Goal: Task Accomplishment & Management: Complete application form

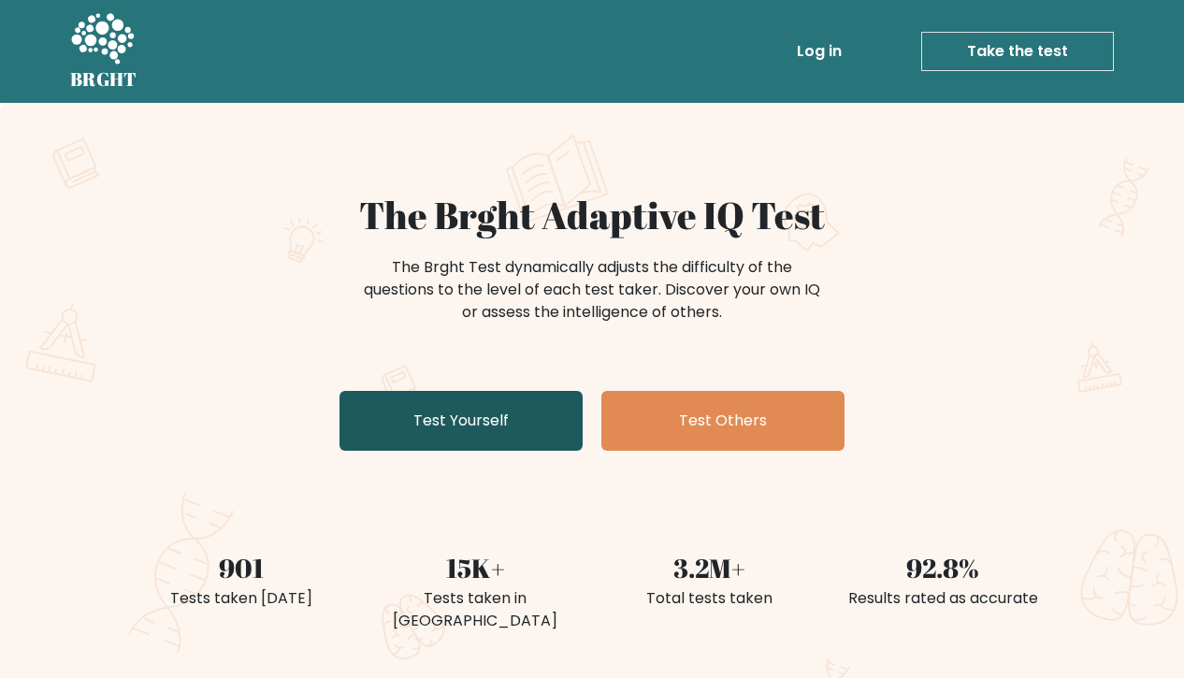
click at [476, 419] on link "Test Yourself" at bounding box center [461, 421] width 243 height 60
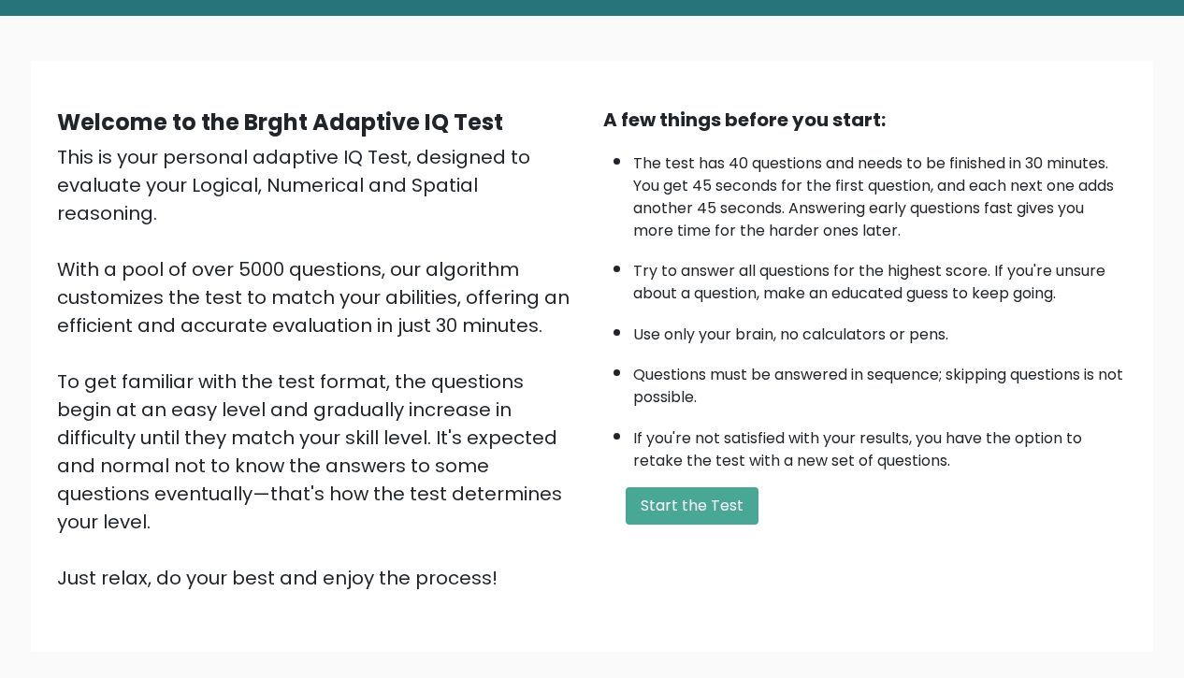
scroll to position [91, 0]
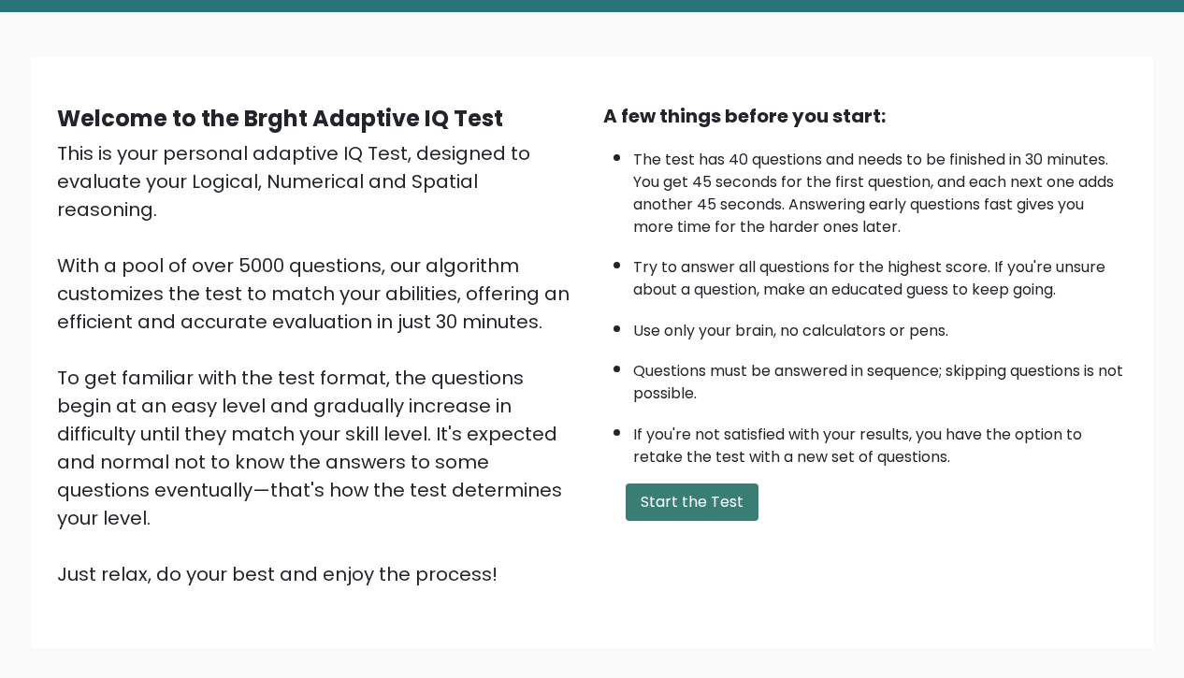
click at [731, 521] on button "Start the Test" at bounding box center [692, 502] width 133 height 37
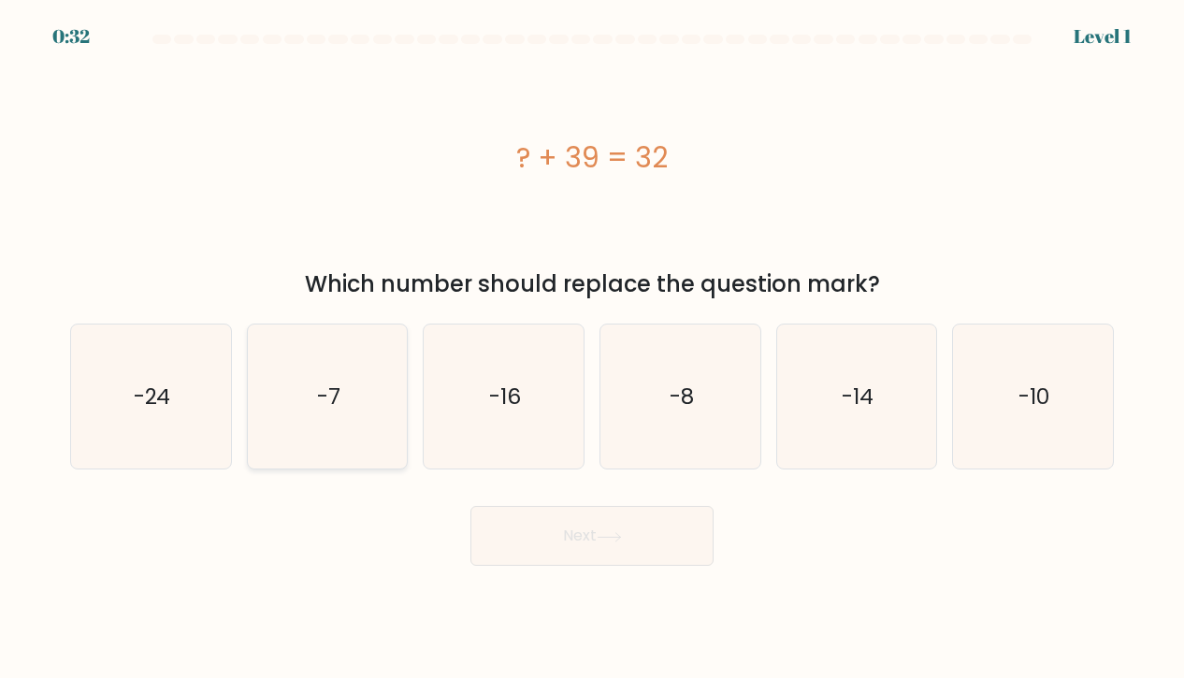
click at [326, 411] on text "-7" at bounding box center [328, 397] width 23 height 30
click at [592, 349] on input "b. -7" at bounding box center [592, 344] width 1 height 9
radio input "true"
click at [582, 545] on button "Next" at bounding box center [591, 536] width 243 height 60
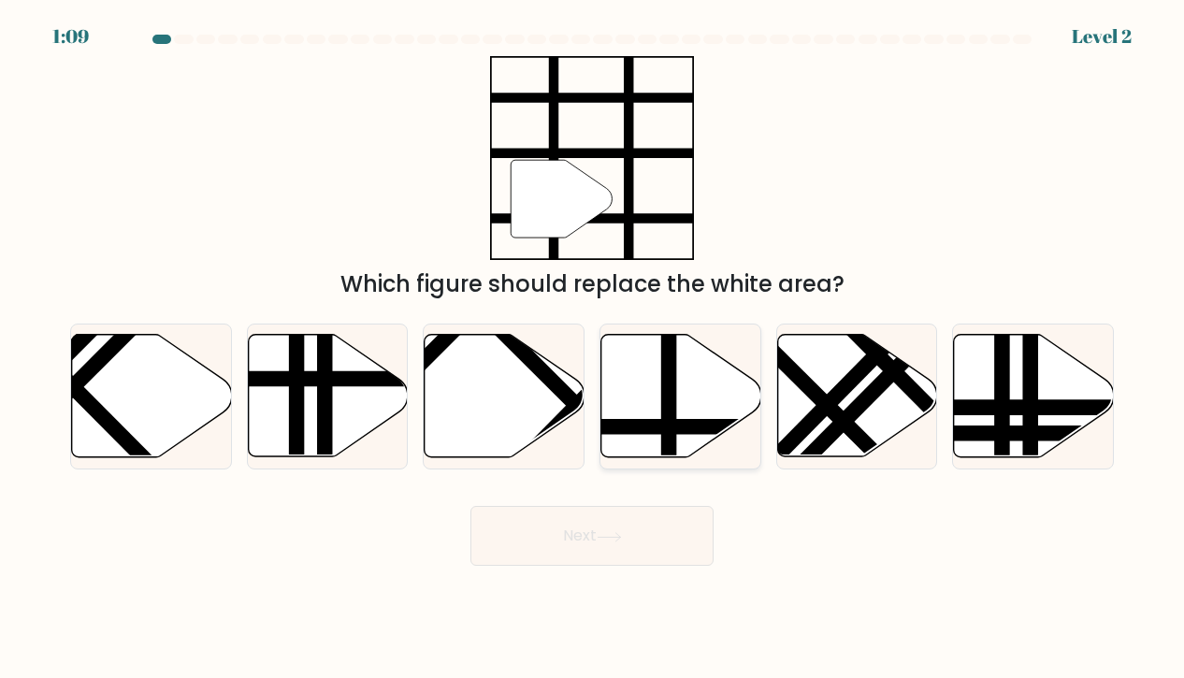
click at [680, 378] on icon at bounding box center [681, 396] width 160 height 123
click at [593, 349] on input "d." at bounding box center [592, 344] width 1 height 9
radio input "true"
click at [621, 540] on icon at bounding box center [609, 537] width 25 height 10
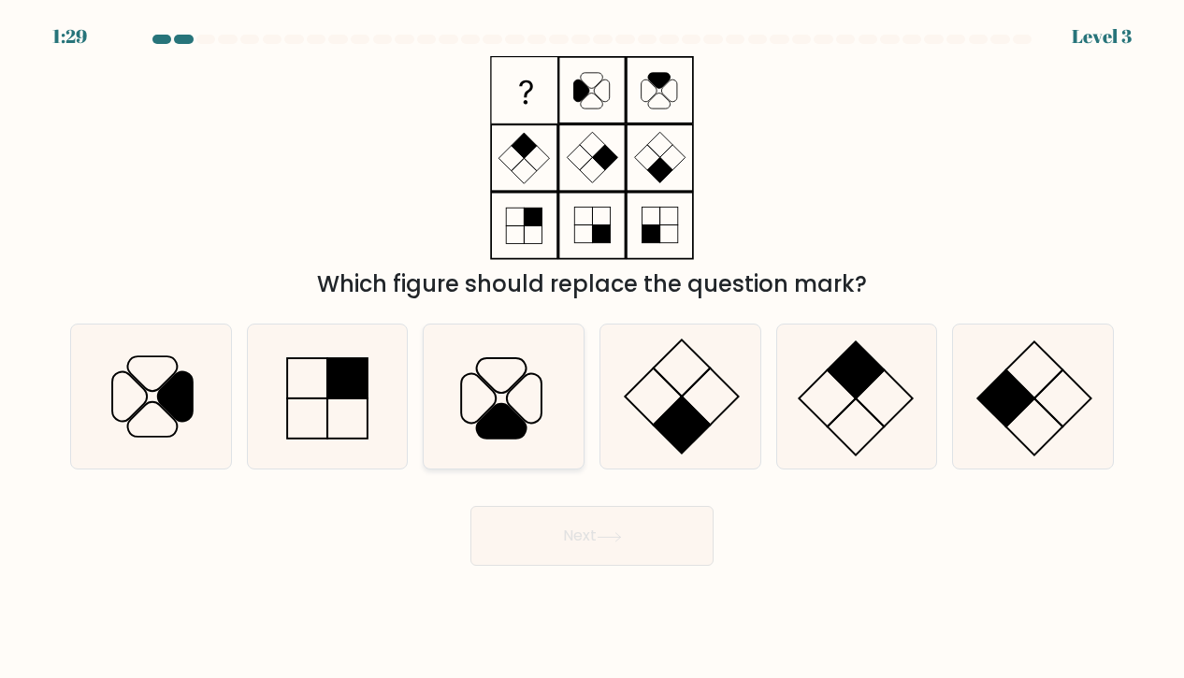
click at [502, 410] on icon at bounding box center [502, 421] width 50 height 35
click at [592, 349] on input "c." at bounding box center [592, 344] width 1 height 9
radio input "true"
click at [599, 571] on body "1:28 Level 3" at bounding box center [592, 339] width 1184 height 678
click at [602, 538] on icon at bounding box center [609, 537] width 25 height 10
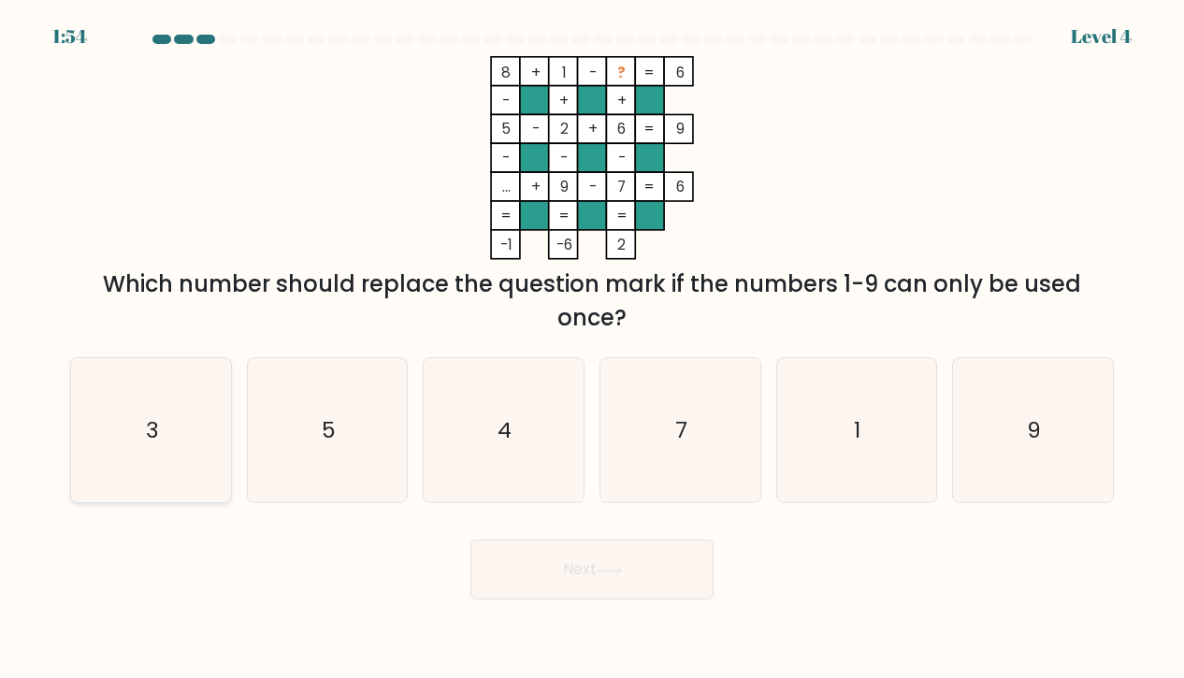
click at [176, 429] on icon "3" at bounding box center [151, 430] width 145 height 145
click at [592, 349] on input "a. 3" at bounding box center [592, 344] width 1 height 9
radio input "true"
click at [640, 571] on button "Next" at bounding box center [591, 570] width 243 height 60
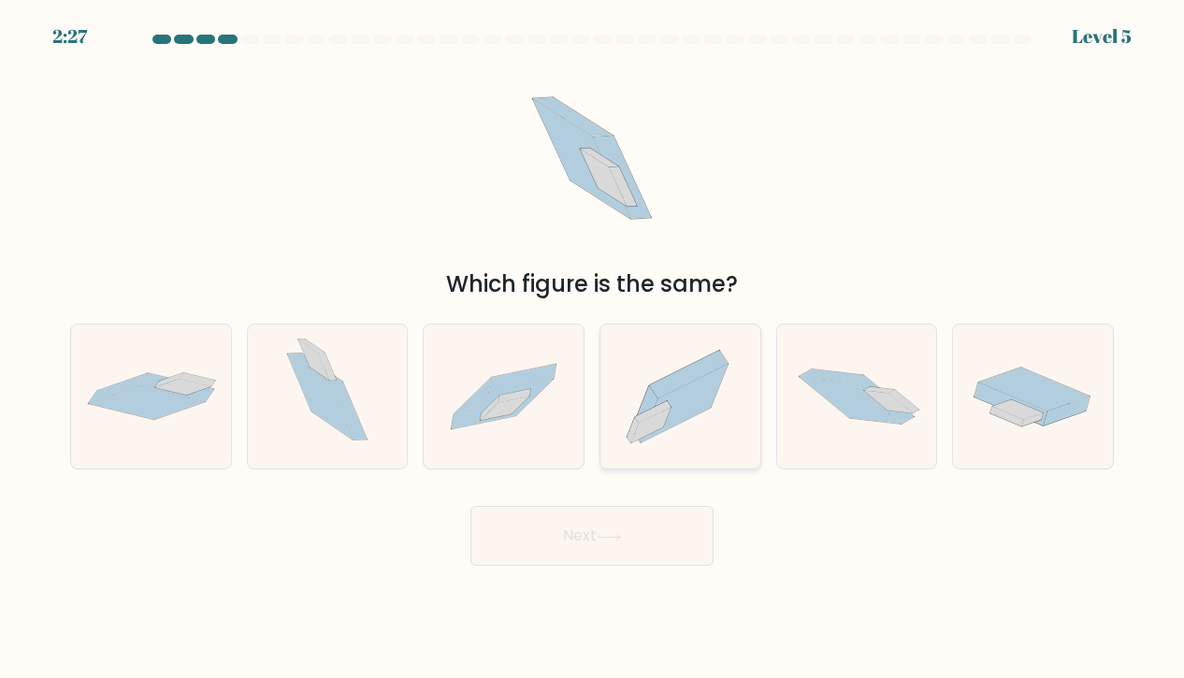
click at [674, 416] on icon at bounding box center [684, 403] width 87 height 79
click at [593, 349] on input "d." at bounding box center [592, 344] width 1 height 9
radio input "true"
click at [632, 538] on button "Next" at bounding box center [591, 536] width 243 height 60
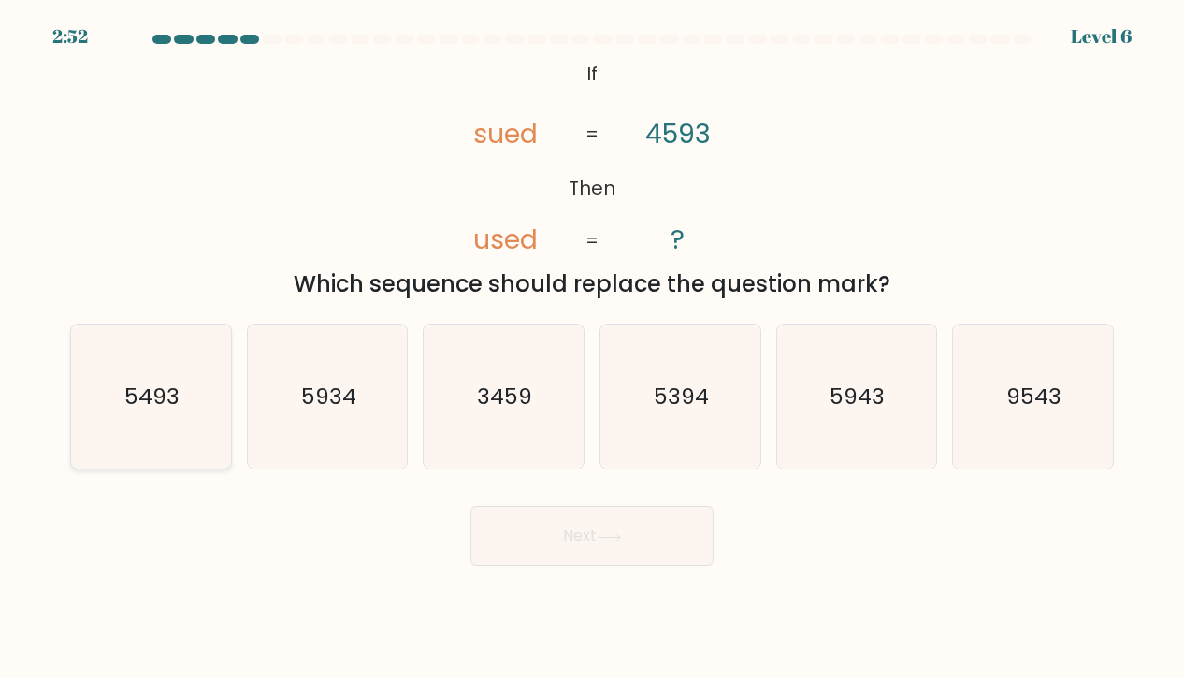
click at [163, 425] on icon "5493" at bounding box center [151, 397] width 145 height 145
click at [592, 349] on input "a. 5493" at bounding box center [592, 344] width 1 height 9
radio input "true"
click at [567, 535] on button "Next" at bounding box center [591, 536] width 243 height 60
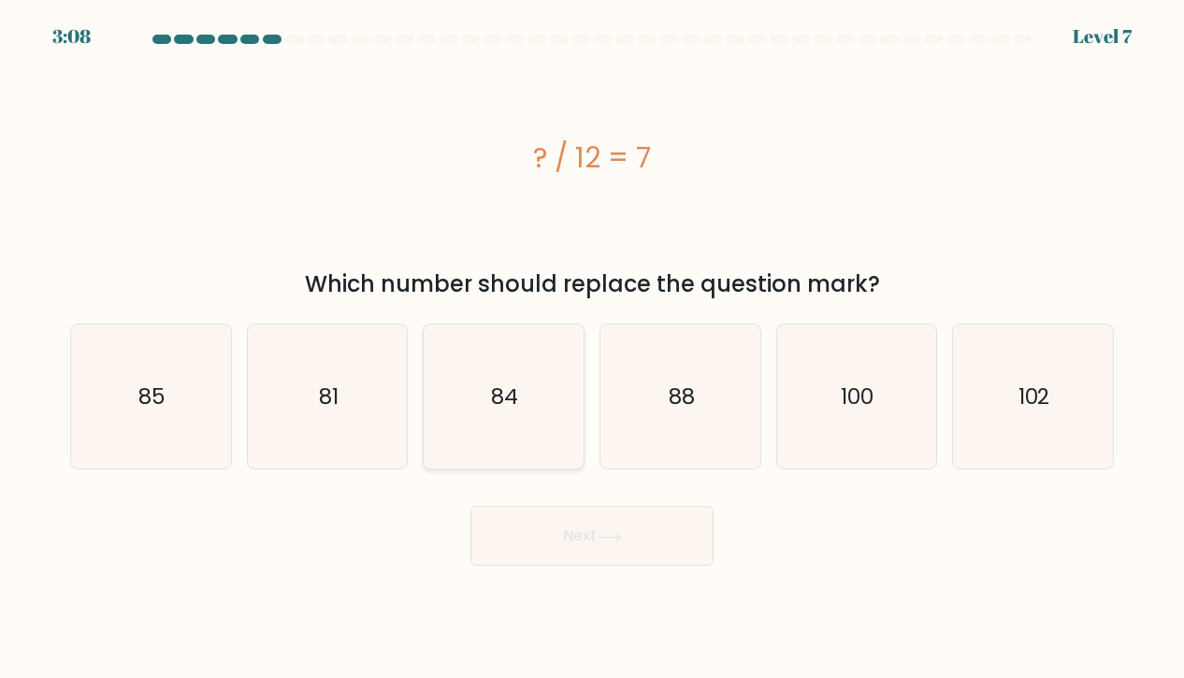
click at [525, 398] on icon "84" at bounding box center [503, 397] width 145 height 145
click at [592, 349] on input "c. 84" at bounding box center [592, 344] width 1 height 9
radio input "true"
click at [602, 550] on button "Next" at bounding box center [591, 536] width 243 height 60
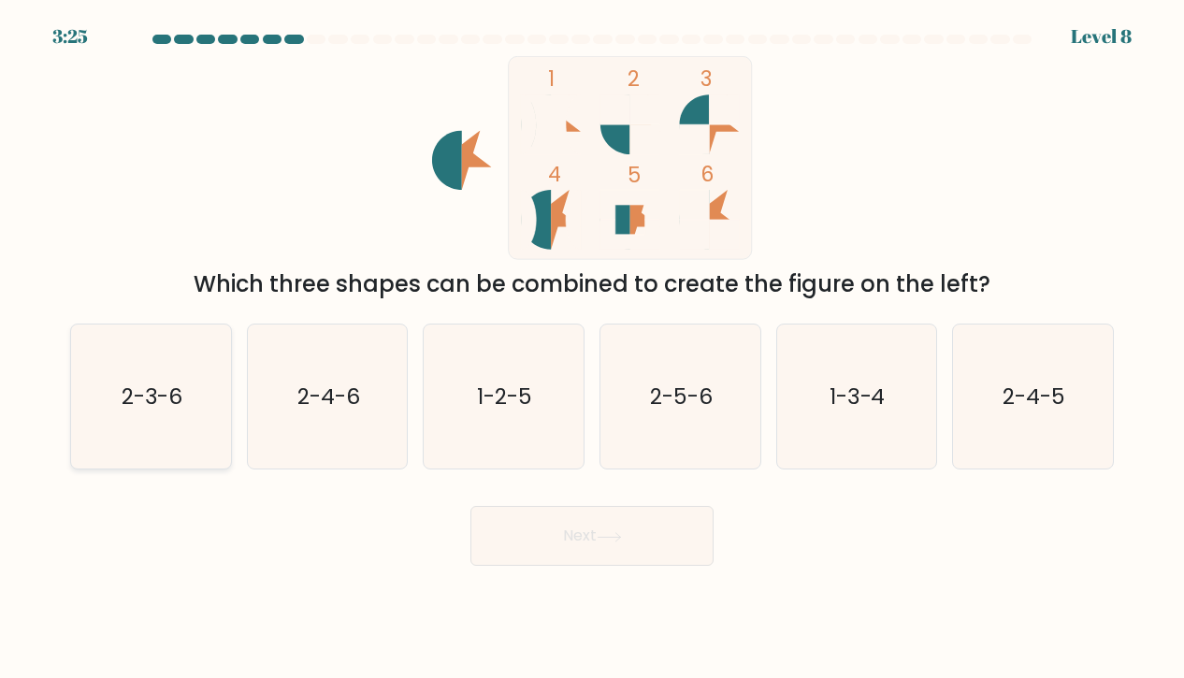
click at [137, 407] on text "2-3-6" at bounding box center [153, 397] width 62 height 30
click at [592, 349] on input "a. 2-3-6" at bounding box center [592, 344] width 1 height 9
radio input "true"
click at [638, 534] on button "Next" at bounding box center [591, 536] width 243 height 60
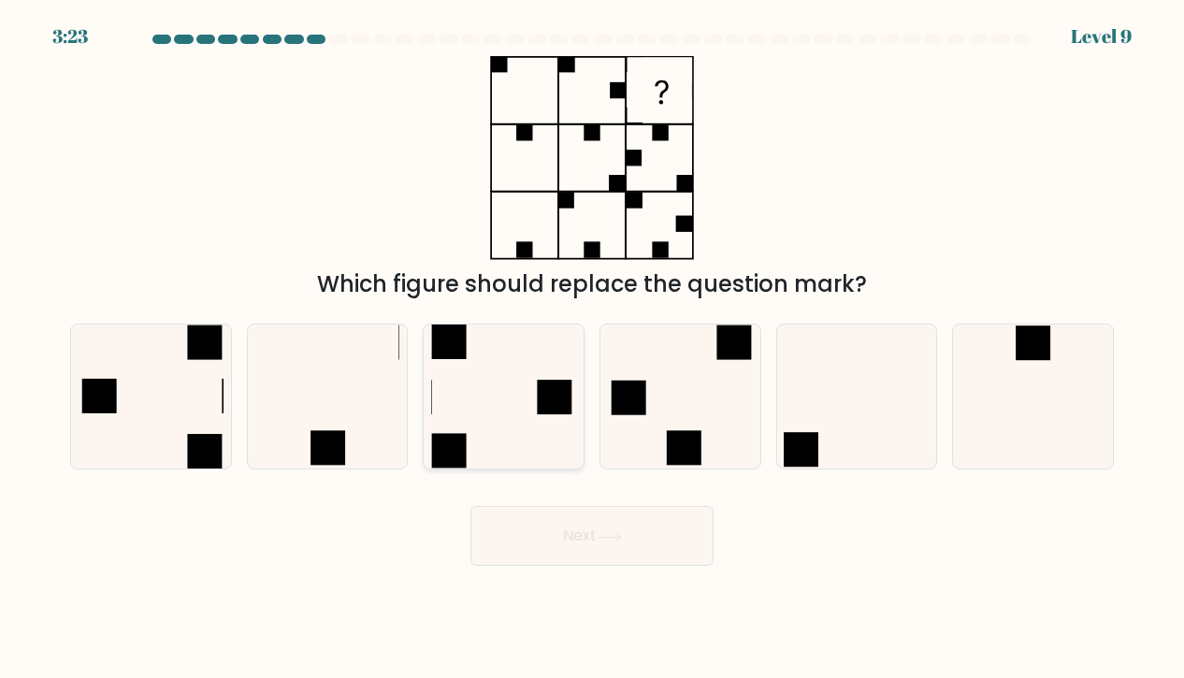
click at [500, 392] on icon at bounding box center [503, 397] width 145 height 145
click at [592, 349] on input "c." at bounding box center [592, 344] width 1 height 9
radio input "true"
click at [650, 526] on button "Next" at bounding box center [591, 536] width 243 height 60
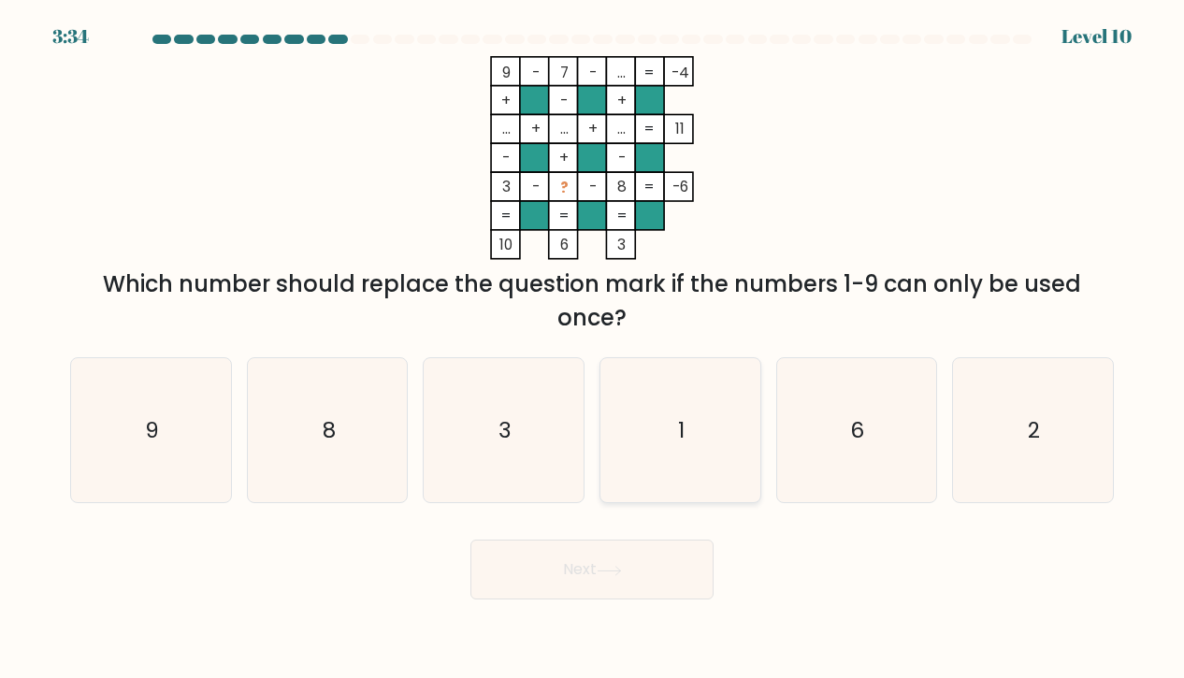
click at [636, 410] on icon "1" at bounding box center [680, 430] width 145 height 145
click at [593, 349] on input "d. 1" at bounding box center [592, 344] width 1 height 9
radio input "true"
click at [584, 577] on button "Next" at bounding box center [591, 570] width 243 height 60
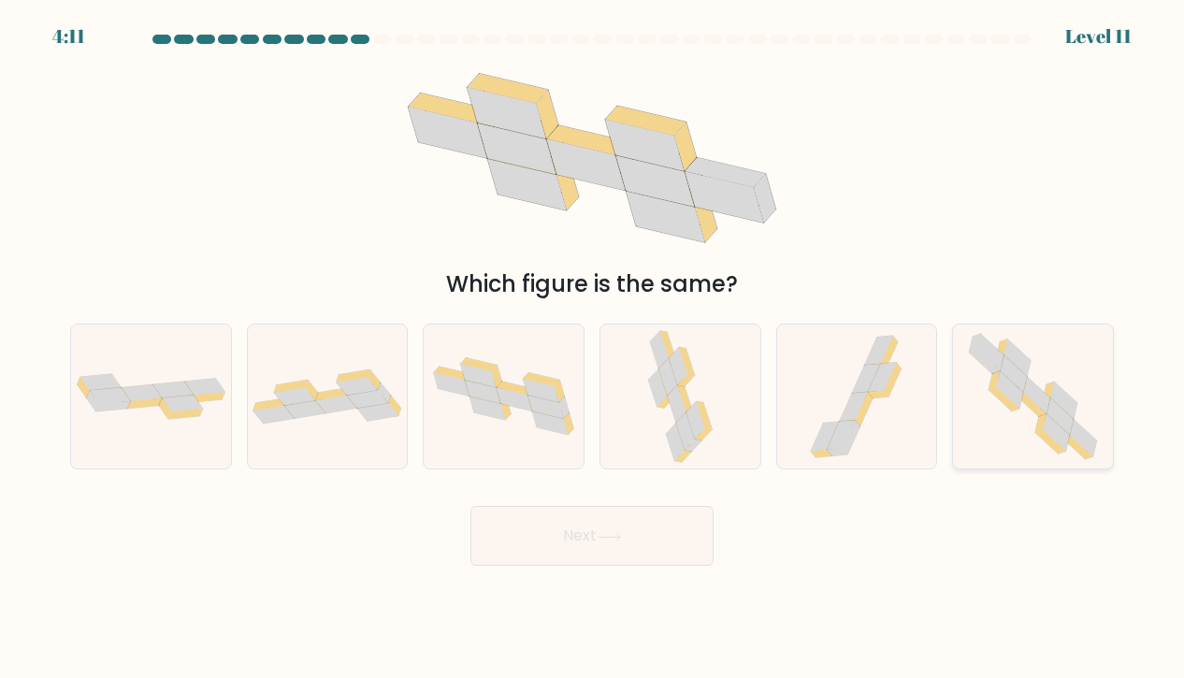
click at [1058, 401] on icon at bounding box center [1064, 400] width 27 height 37
click at [593, 349] on input "f." at bounding box center [592, 344] width 1 height 9
radio input "true"
click at [609, 533] on icon at bounding box center [609, 537] width 25 height 10
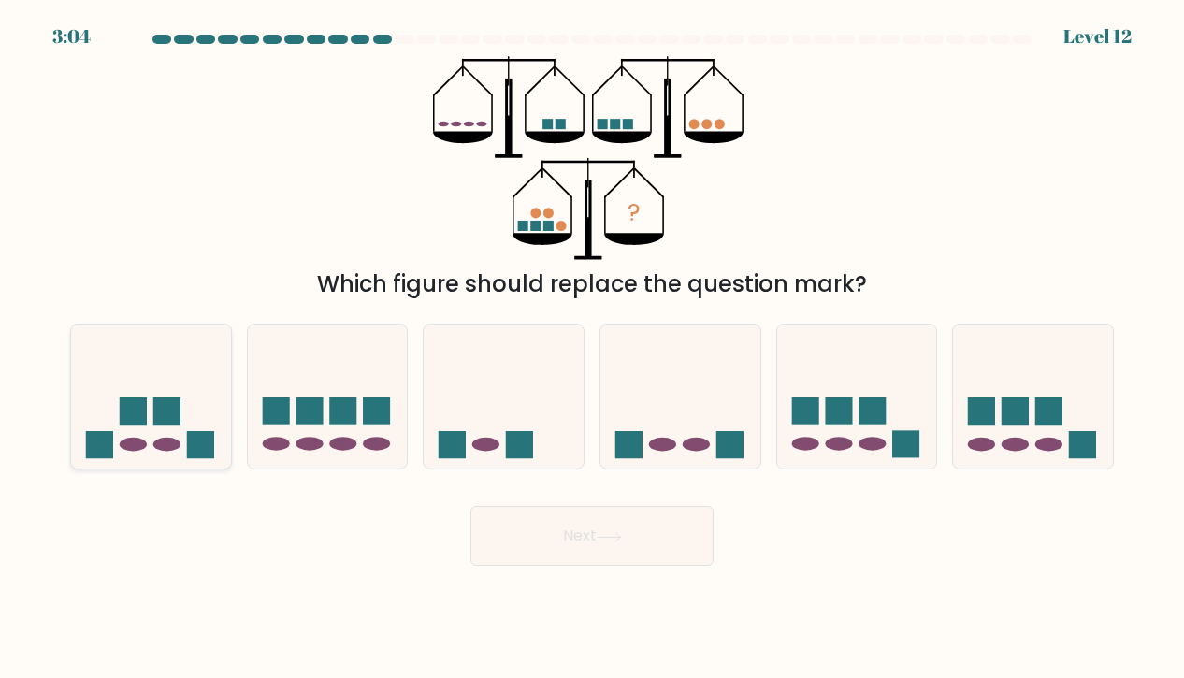
click at [146, 441] on icon at bounding box center [151, 396] width 160 height 132
click at [592, 349] on input "a." at bounding box center [592, 344] width 1 height 9
radio input "true"
click at [622, 544] on button "Next" at bounding box center [591, 536] width 243 height 60
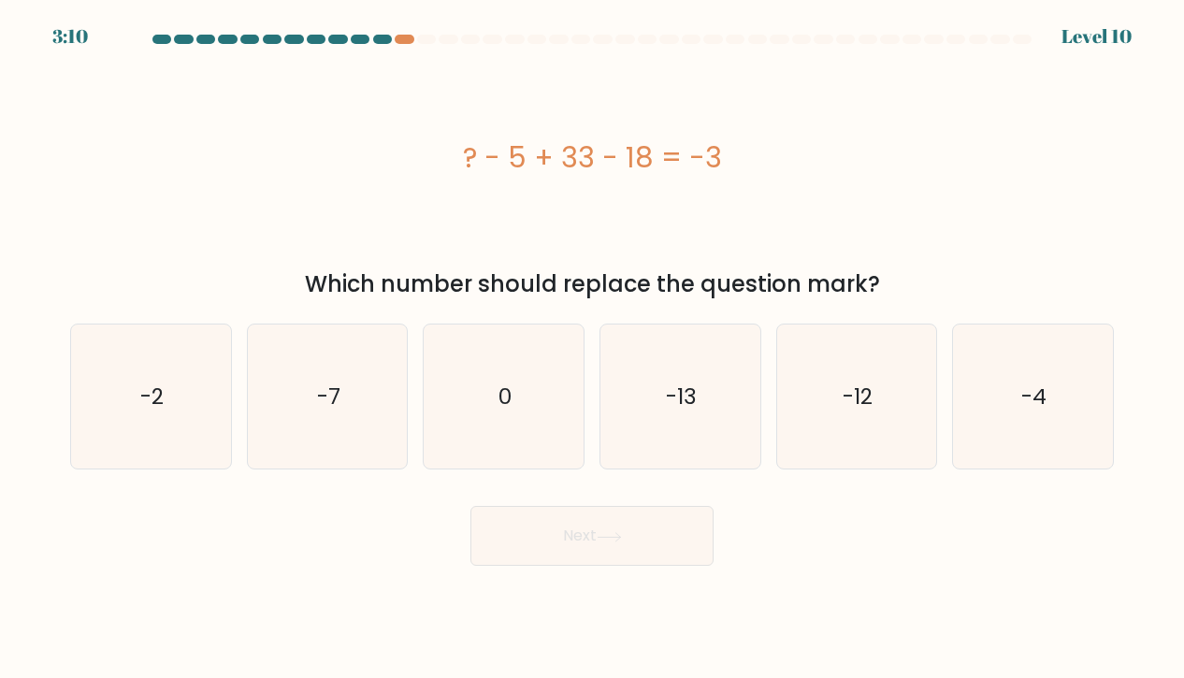
drag, startPoint x: 562, startPoint y: 159, endPoint x: 649, endPoint y: 158, distance: 87.0
click at [650, 158] on div "? - 5 + 33 - 18 = -3" at bounding box center [592, 158] width 1044 height 42
click at [512, 153] on div "? - 5 + 33 - 18 = -3" at bounding box center [592, 158] width 1044 height 42
drag, startPoint x: 512, startPoint y: 156, endPoint x: 589, endPoint y: 153, distance: 77.7
click at [589, 153] on div "? - 5 + 33 - 18 = -3" at bounding box center [592, 158] width 1044 height 42
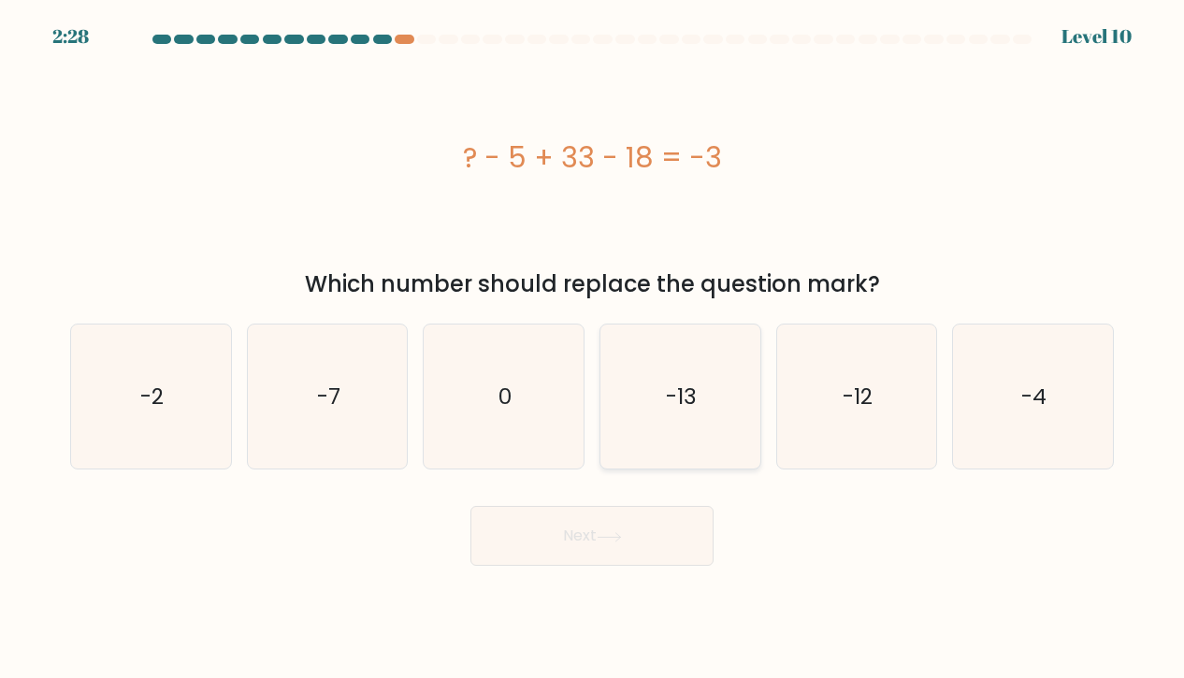
click at [711, 388] on icon "-13" at bounding box center [680, 397] width 145 height 145
click at [593, 349] on input "d. -13" at bounding box center [592, 344] width 1 height 9
radio input "true"
click at [644, 538] on button "Next" at bounding box center [591, 536] width 243 height 60
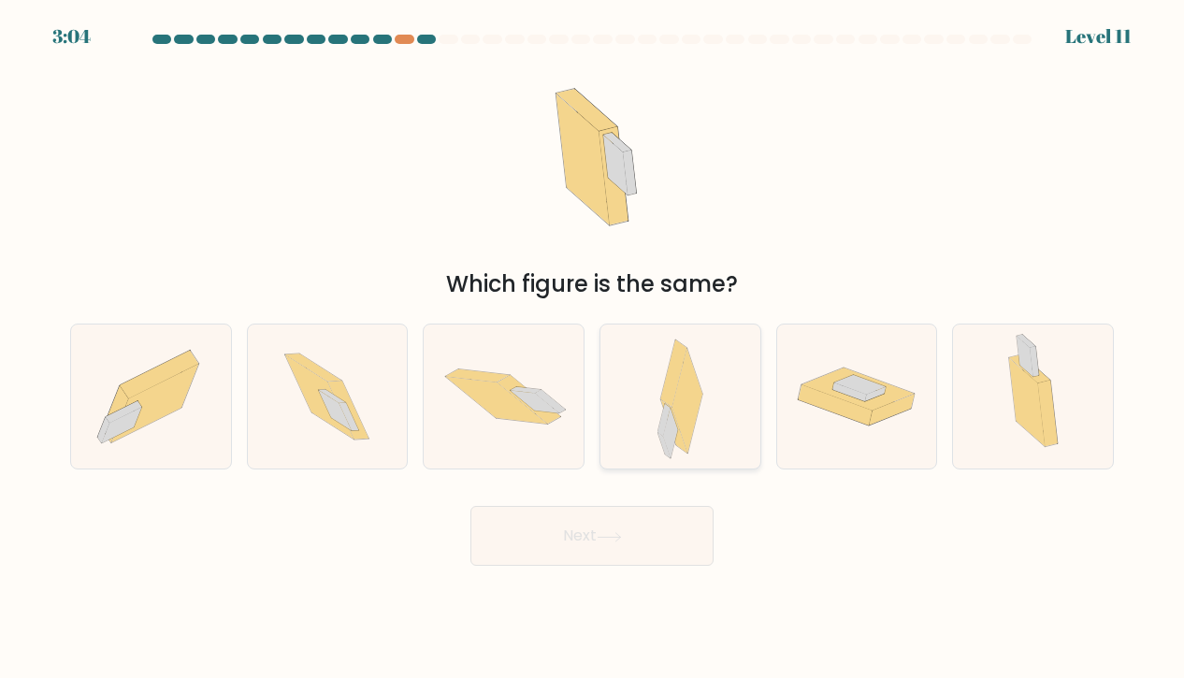
click at [699, 384] on icon at bounding box center [688, 401] width 31 height 106
click at [593, 349] on input "d." at bounding box center [592, 344] width 1 height 9
radio input "true"
click at [645, 541] on button "Next" at bounding box center [591, 536] width 243 height 60
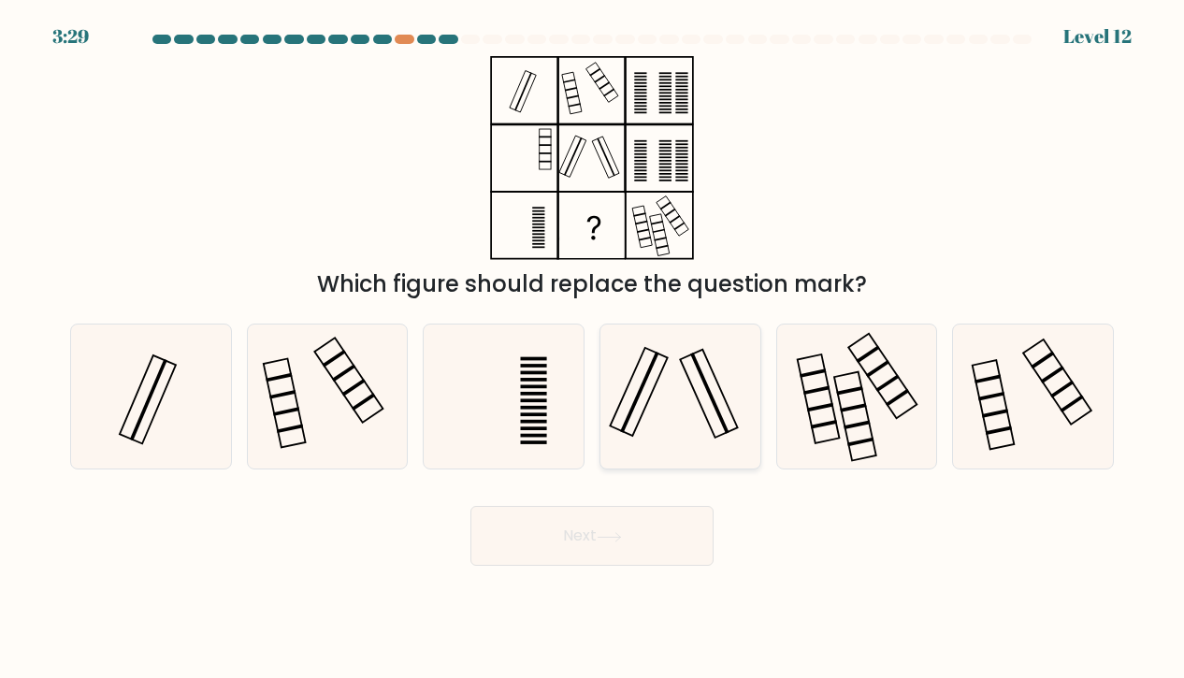
click at [703, 425] on icon at bounding box center [680, 397] width 145 height 145
click at [593, 349] on input "d." at bounding box center [592, 344] width 1 height 9
radio input "true"
click at [634, 556] on button "Next" at bounding box center [591, 536] width 243 height 60
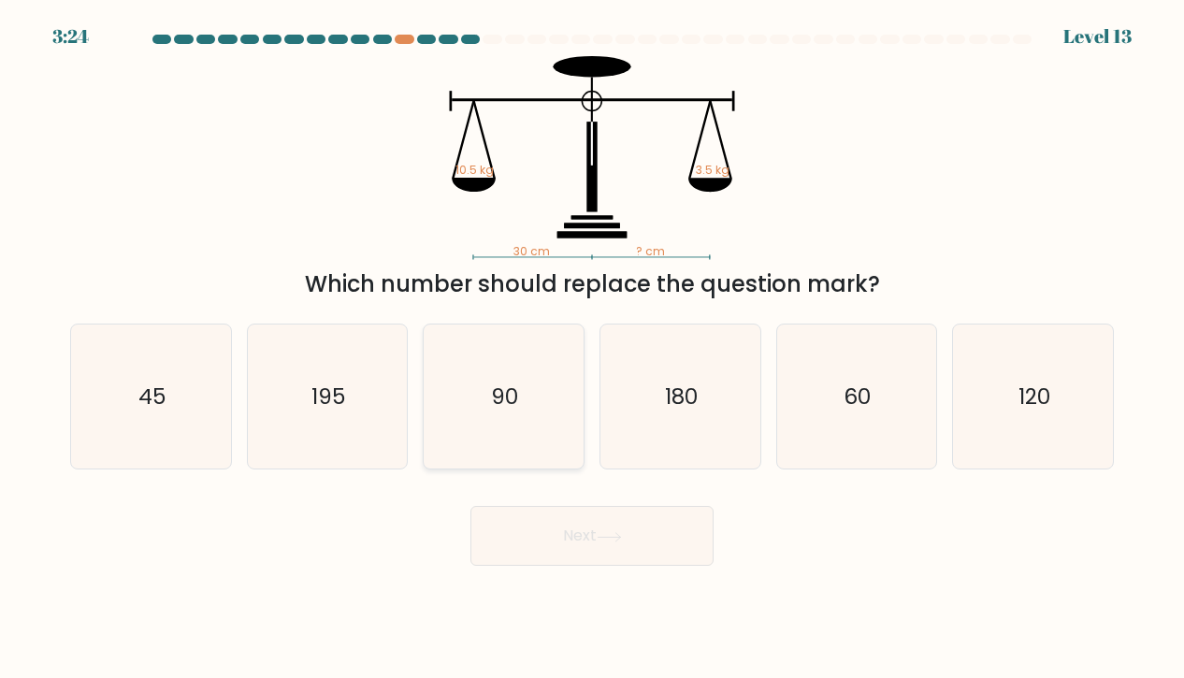
click at [524, 384] on icon "90" at bounding box center [503, 397] width 145 height 145
click at [592, 349] on input "c. 90" at bounding box center [592, 344] width 1 height 9
radio input "true"
click at [622, 532] on icon at bounding box center [609, 537] width 25 height 10
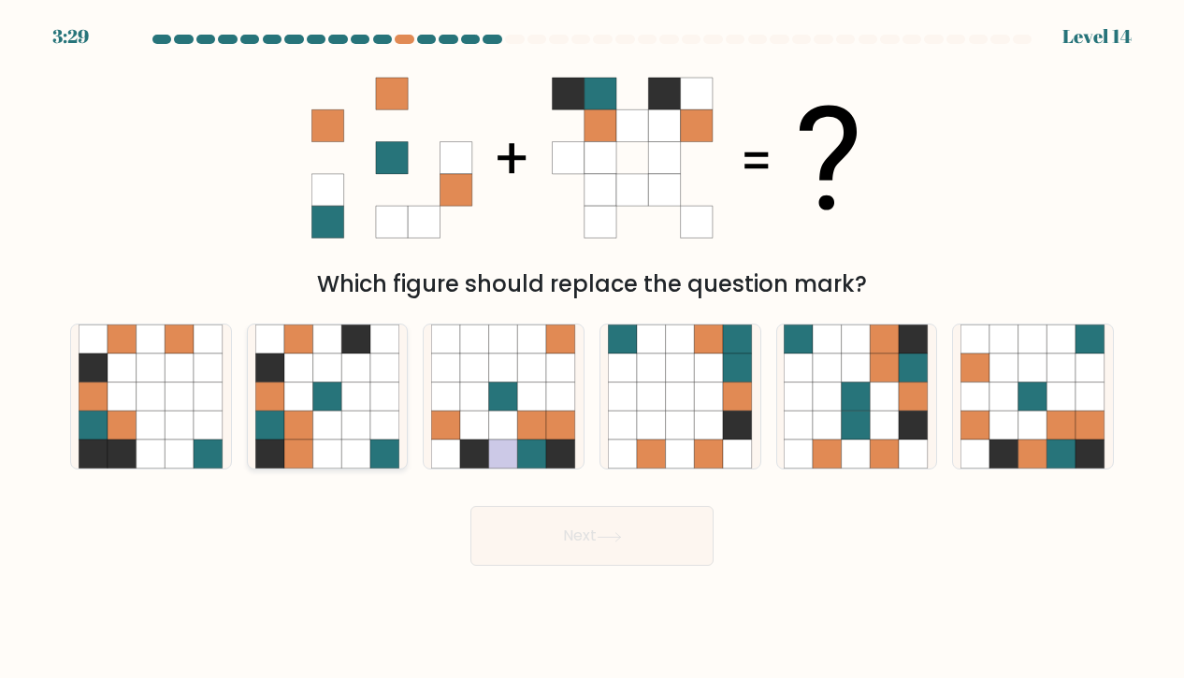
click at [330, 398] on icon at bounding box center [327, 397] width 29 height 29
click at [592, 349] on input "b." at bounding box center [592, 344] width 1 height 9
radio input "true"
click at [622, 532] on icon at bounding box center [609, 537] width 25 height 10
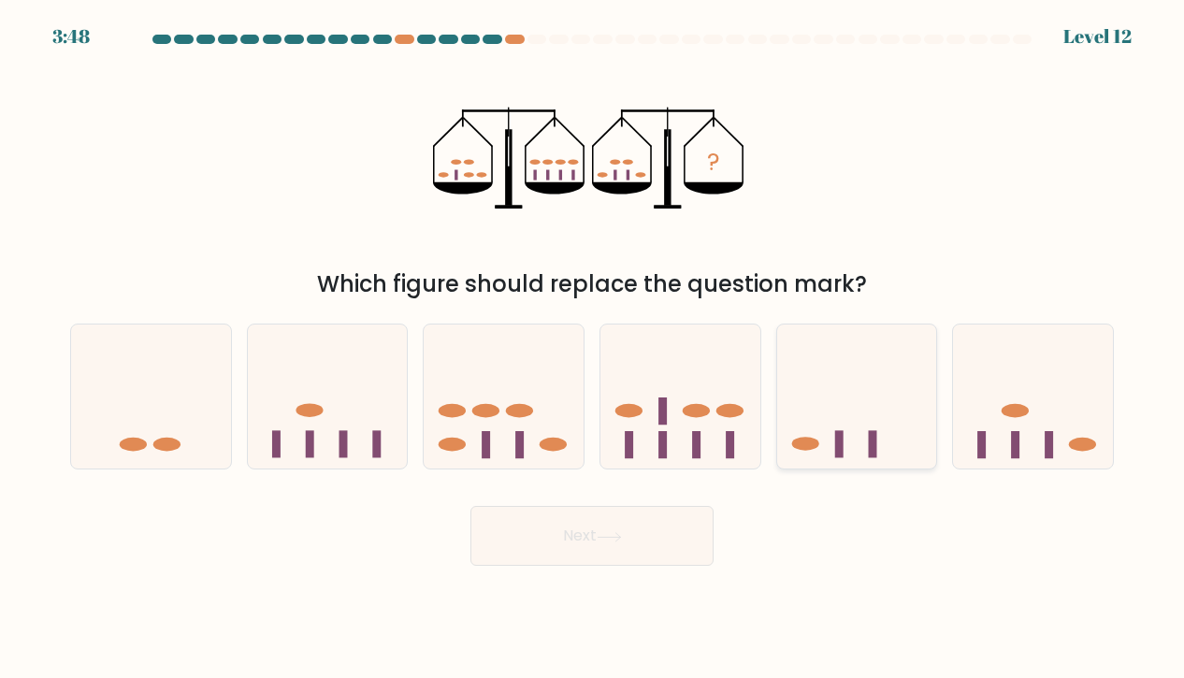
click at [868, 419] on icon at bounding box center [857, 396] width 160 height 132
click at [593, 349] on input "e." at bounding box center [592, 344] width 1 height 9
radio input "true"
click at [624, 518] on button "Next" at bounding box center [591, 536] width 243 height 60
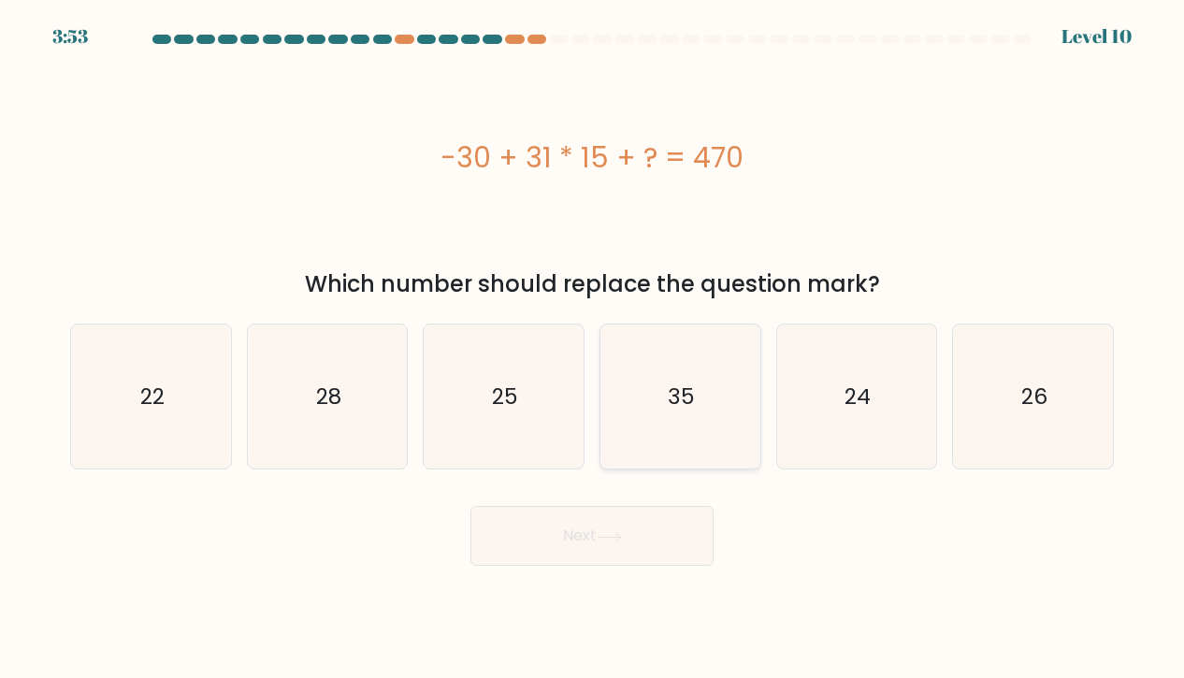
click at [679, 409] on text "35" at bounding box center [681, 397] width 27 height 30
click at [593, 349] on input "d. 35" at bounding box center [592, 344] width 1 height 9
radio input "true"
click at [640, 508] on button "Next" at bounding box center [591, 536] width 243 height 60
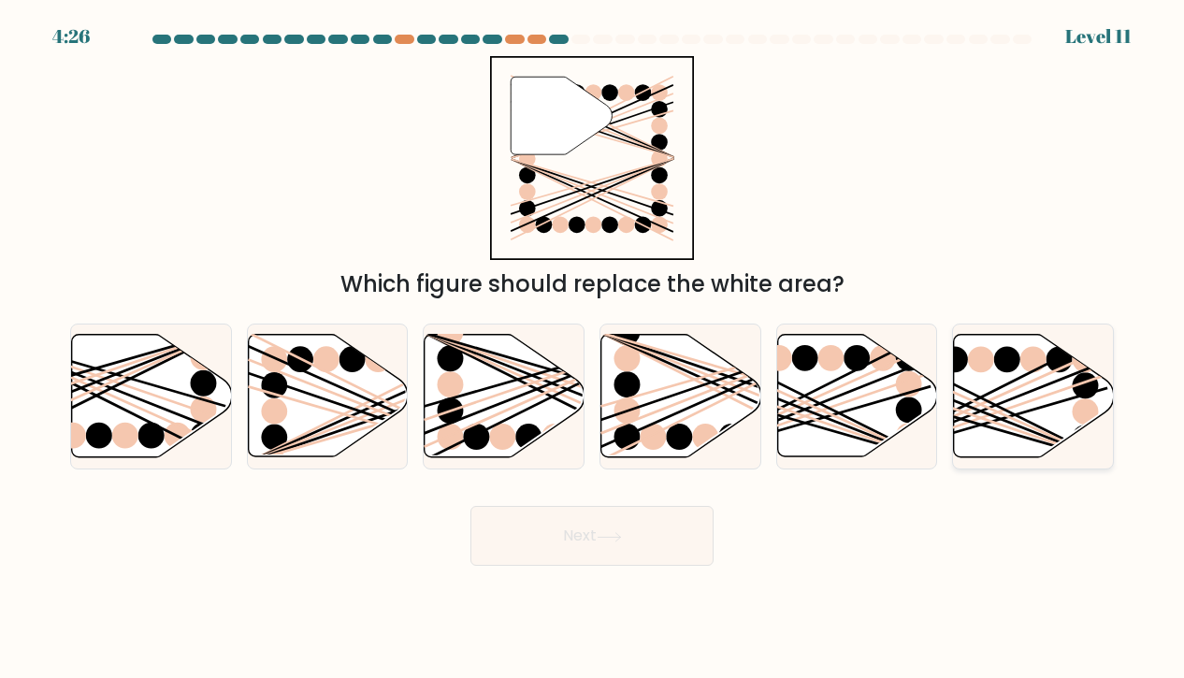
click at [1029, 378] on icon at bounding box center [1034, 396] width 160 height 123
click at [593, 349] on input "f." at bounding box center [592, 344] width 1 height 9
radio input "true"
click at [615, 528] on button "Next" at bounding box center [591, 536] width 243 height 60
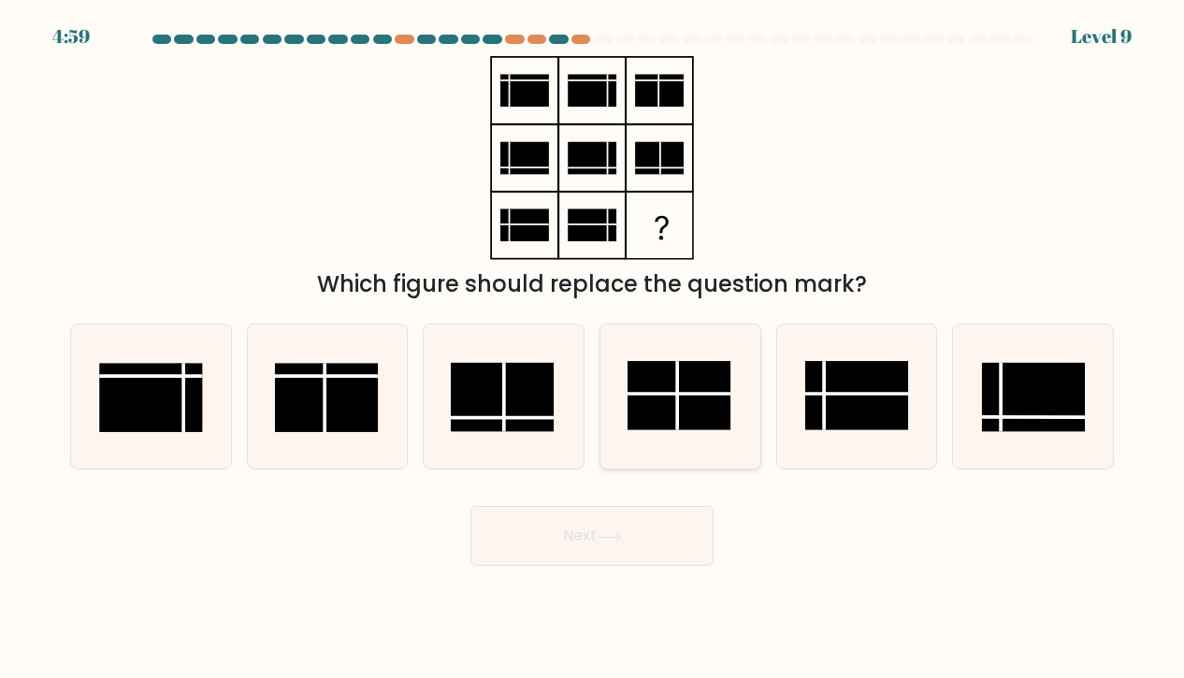
click at [659, 403] on rect at bounding box center [680, 395] width 104 height 69
click at [593, 349] on input "d." at bounding box center [592, 344] width 1 height 9
radio input "true"
click at [604, 527] on button "Next" at bounding box center [591, 536] width 243 height 60
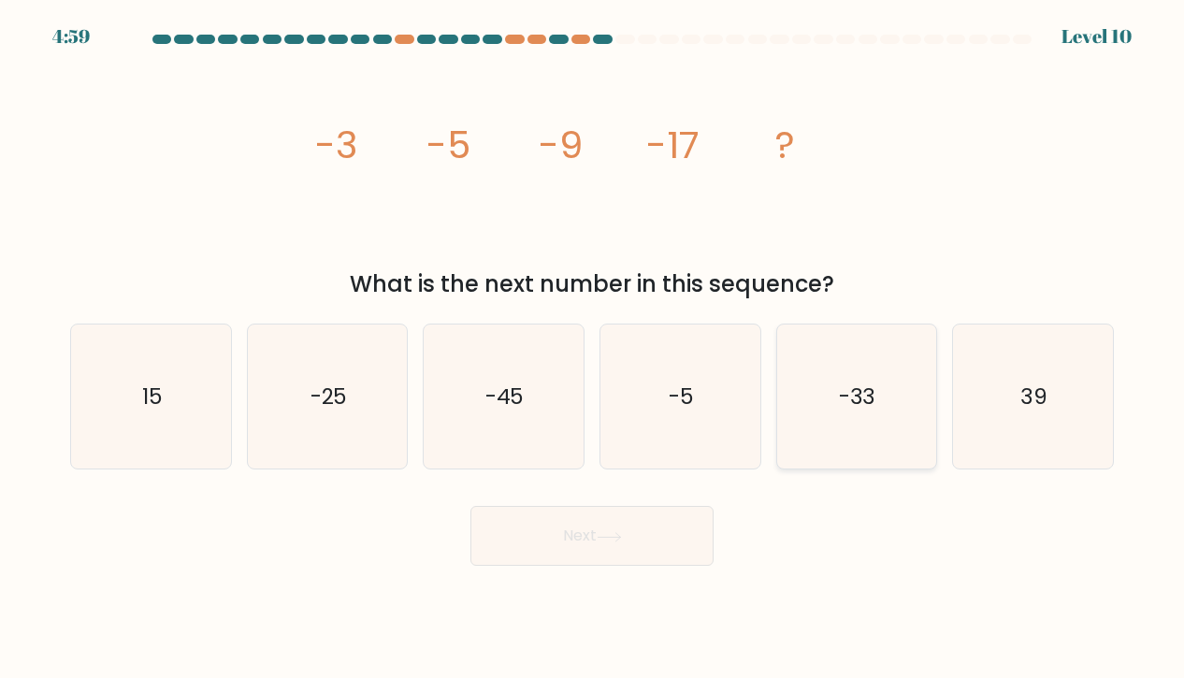
click at [815, 387] on icon "-33" at bounding box center [856, 397] width 145 height 145
click at [593, 349] on input "e. -33" at bounding box center [592, 344] width 1 height 9
radio input "true"
click at [603, 532] on icon at bounding box center [609, 537] width 25 height 10
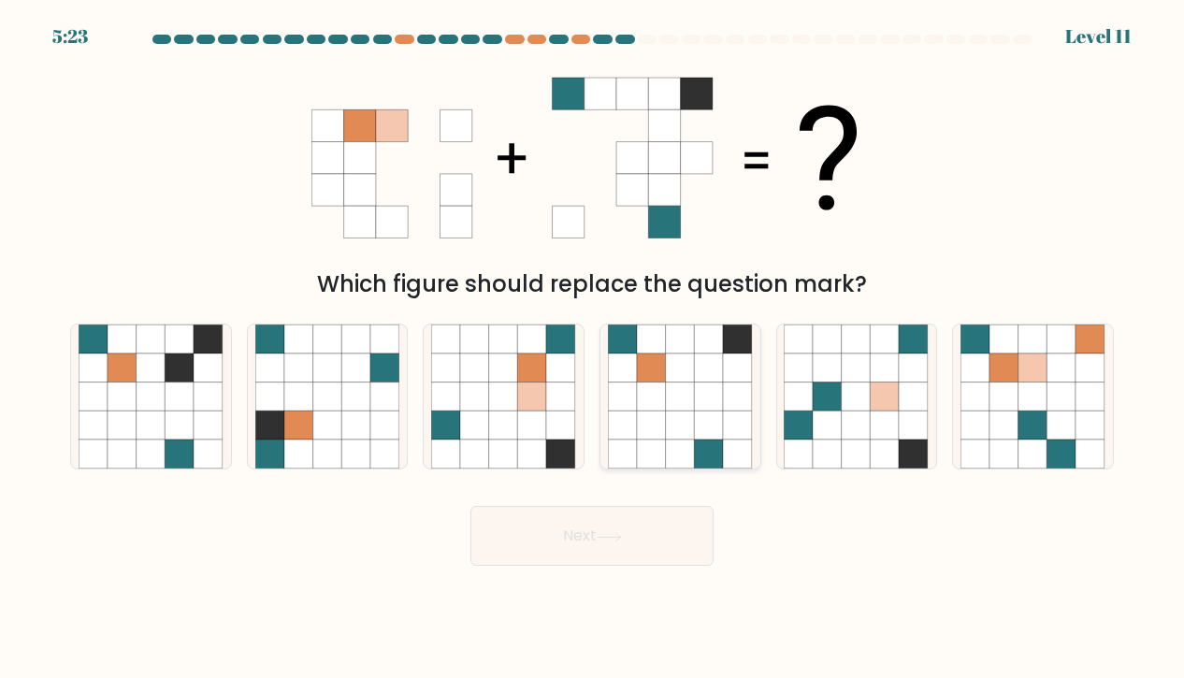
click at [677, 407] on icon at bounding box center [680, 397] width 29 height 29
click at [593, 349] on input "d." at bounding box center [592, 344] width 1 height 9
radio input "true"
click at [630, 543] on button "Next" at bounding box center [591, 536] width 243 height 60
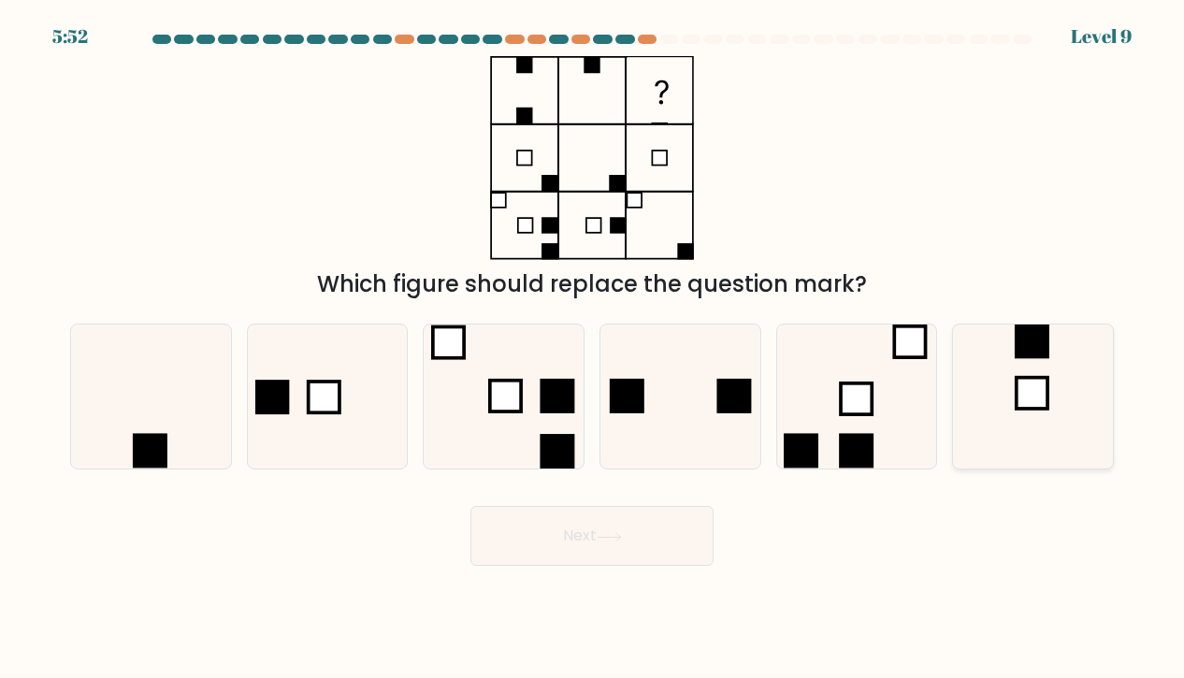
click at [1067, 398] on icon at bounding box center [1033, 397] width 145 height 145
click at [593, 349] on input "f." at bounding box center [592, 344] width 1 height 9
radio input "true"
click at [556, 553] on button "Next" at bounding box center [591, 536] width 243 height 60
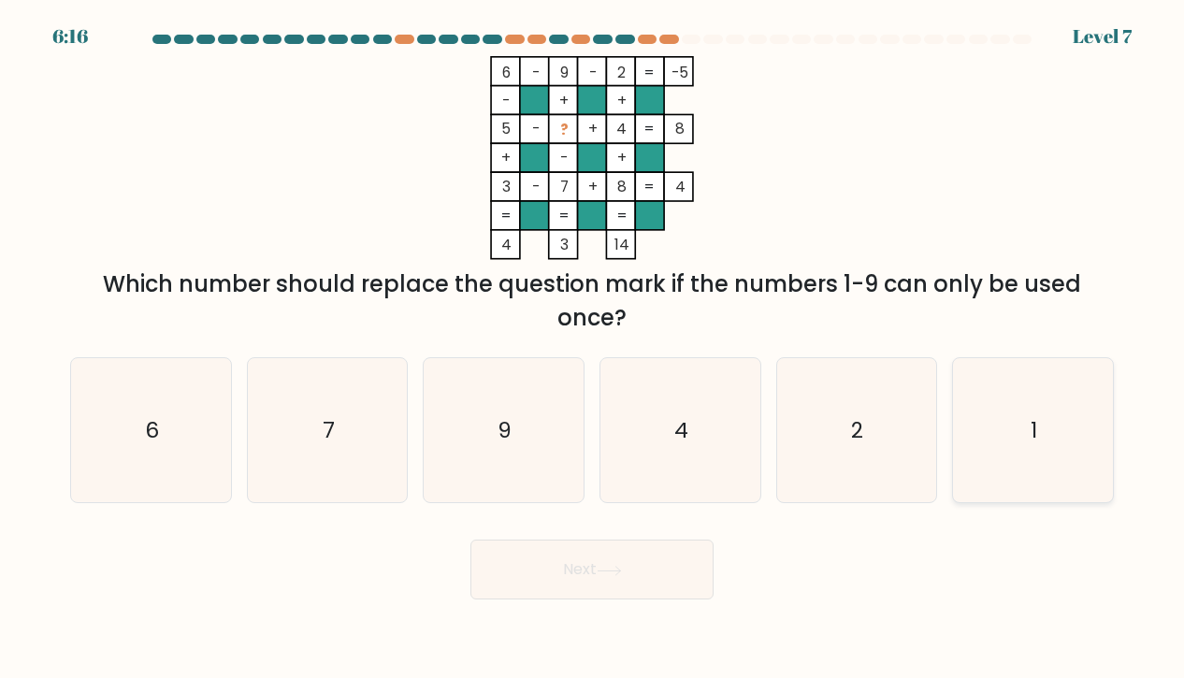
click at [989, 417] on icon "1" at bounding box center [1033, 430] width 145 height 145
click at [593, 349] on input "f. 1" at bounding box center [592, 344] width 1 height 9
radio input "true"
click at [545, 575] on button "Next" at bounding box center [591, 570] width 243 height 60
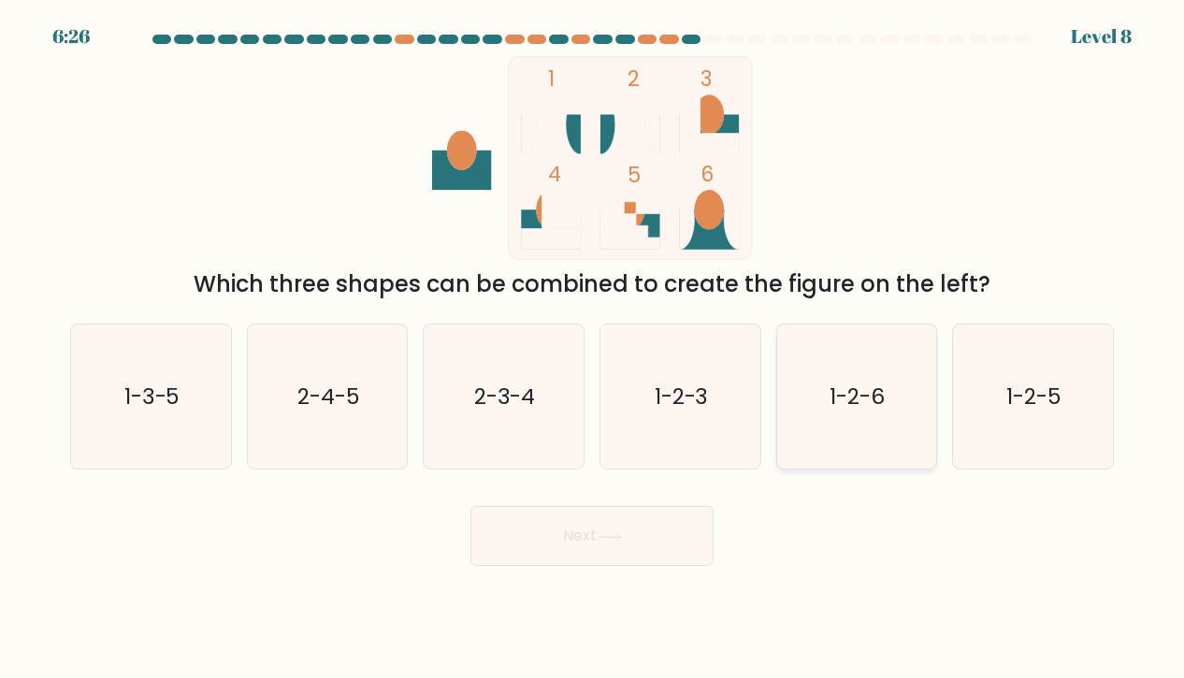
click at [835, 399] on text "1-2-6" at bounding box center [858, 397] width 55 height 30
click at [593, 349] on input "e. 1-2-6" at bounding box center [592, 344] width 1 height 9
radio input "true"
click at [574, 571] on body "6:25 Level 8" at bounding box center [592, 339] width 1184 height 678
click at [595, 540] on button "Next" at bounding box center [591, 536] width 243 height 60
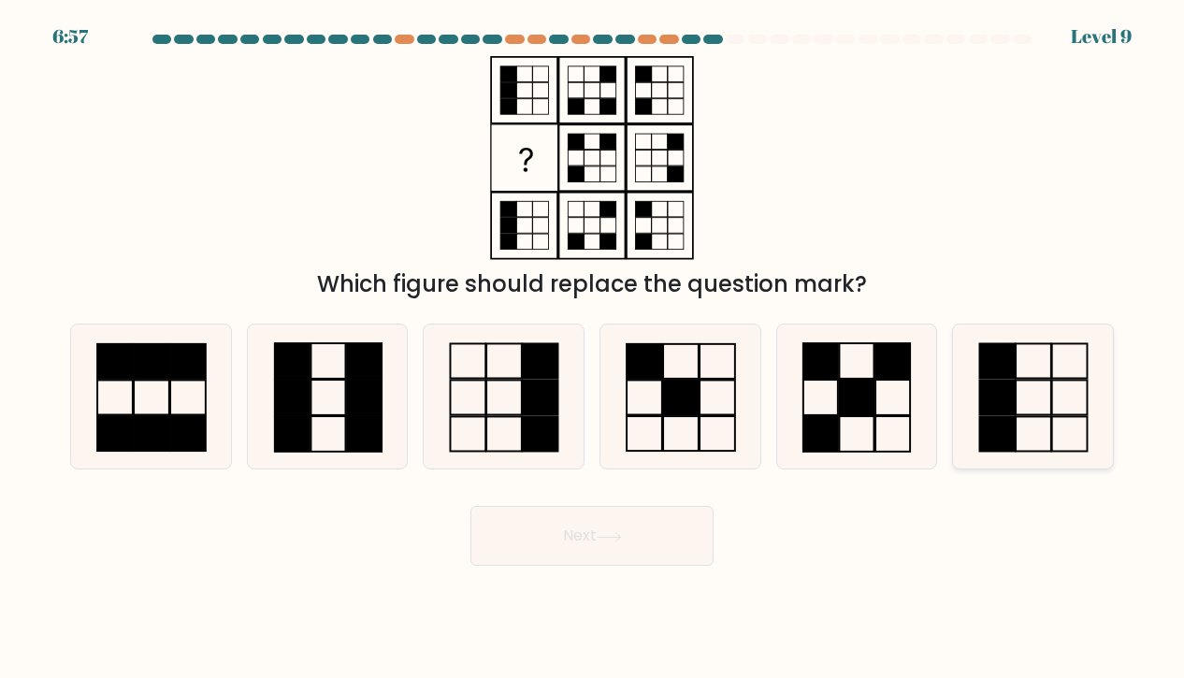
click at [1044, 403] on icon at bounding box center [1033, 397] width 145 height 145
click at [593, 349] on input "f." at bounding box center [592, 344] width 1 height 9
radio input "true"
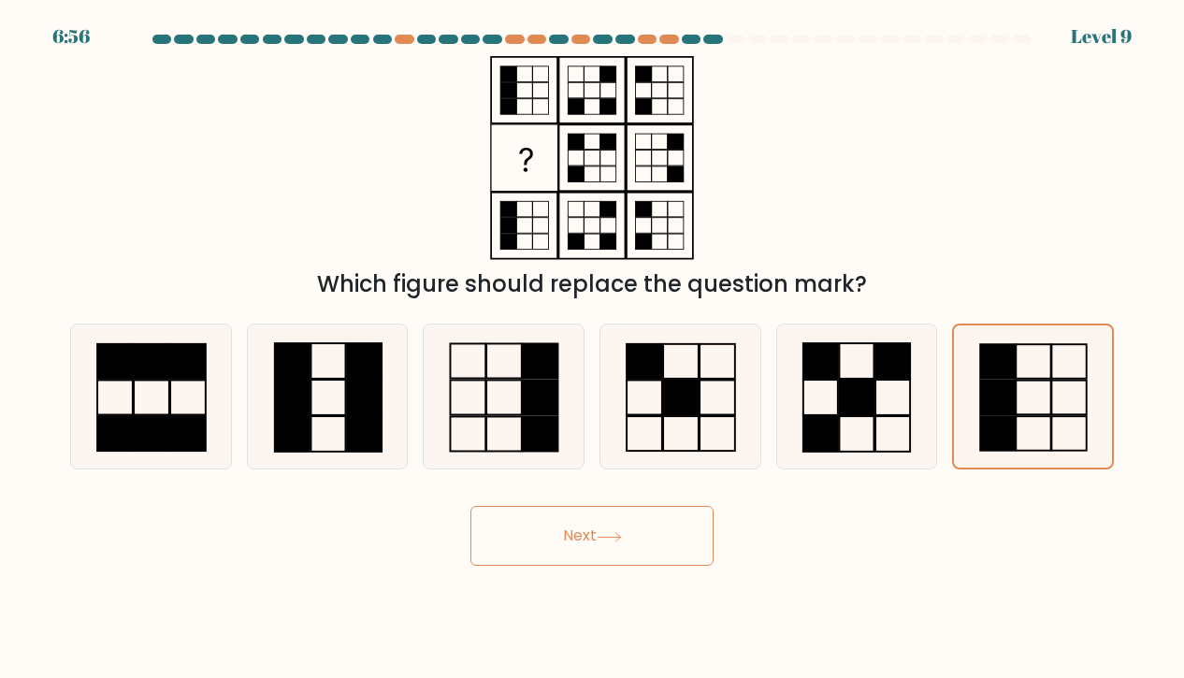
click at [617, 530] on button "Next" at bounding box center [591, 536] width 243 height 60
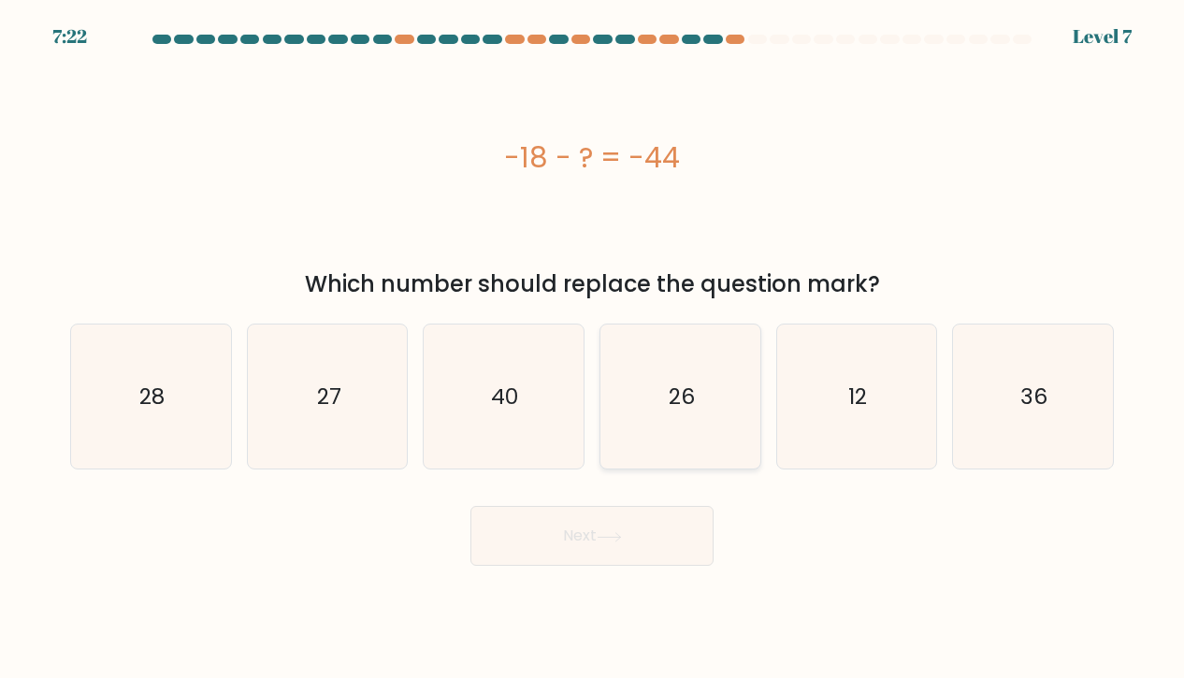
click at [623, 348] on icon "26" at bounding box center [680, 397] width 145 height 145
click at [593, 348] on input "d. 26" at bounding box center [592, 344] width 1 height 9
radio input "true"
click at [608, 527] on button "Next" at bounding box center [591, 536] width 243 height 60
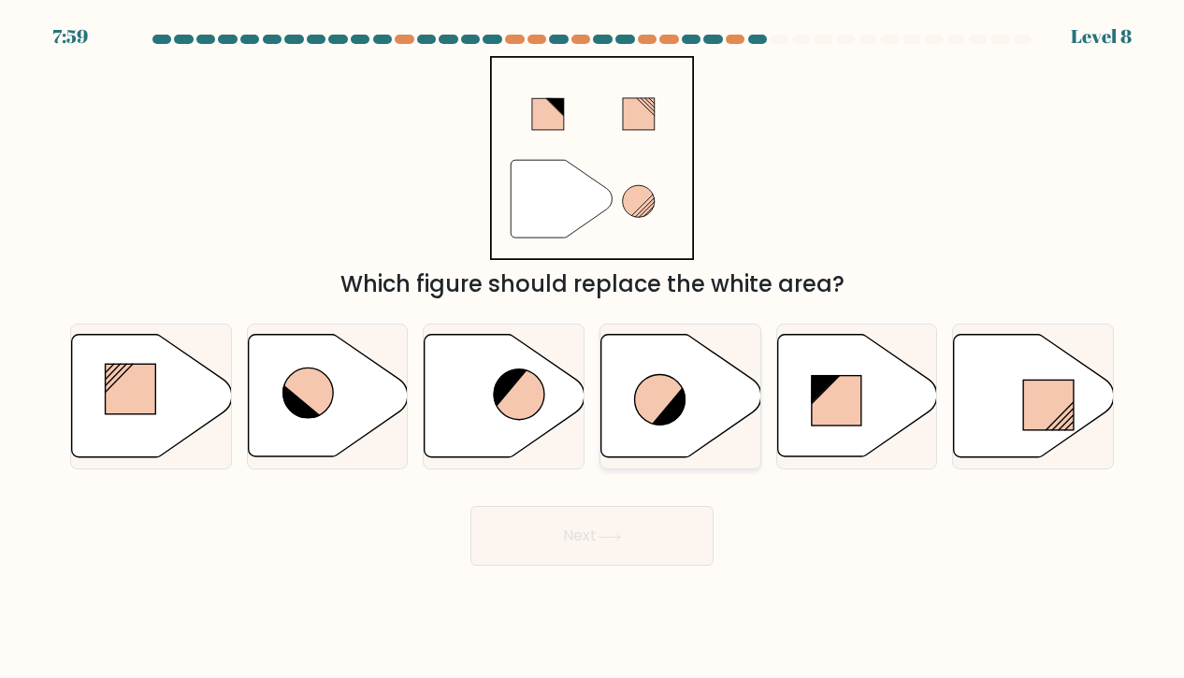
click at [680, 407] on icon at bounding box center [669, 405] width 37 height 39
click at [593, 349] on input "d." at bounding box center [592, 344] width 1 height 9
radio input "true"
click at [647, 539] on button "Next" at bounding box center [591, 536] width 243 height 60
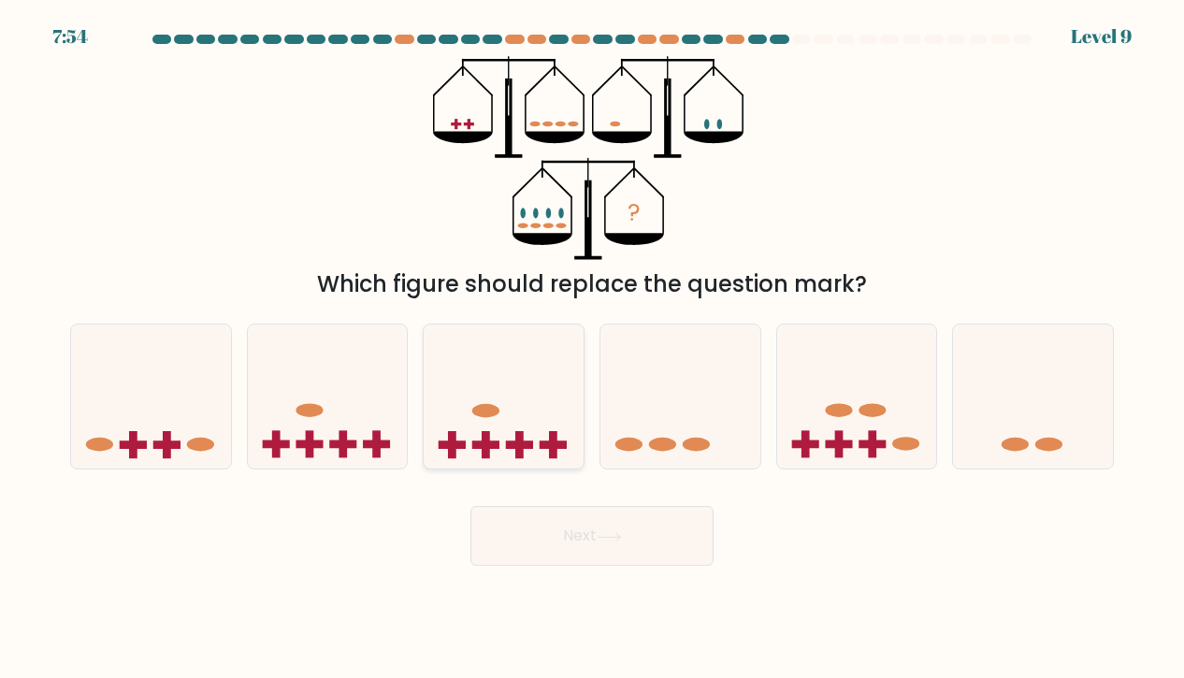
click at [484, 451] on rect at bounding box center [486, 444] width 8 height 27
click at [592, 349] on input "c." at bounding box center [592, 344] width 1 height 9
radio input "true"
click at [158, 420] on icon at bounding box center [151, 396] width 160 height 132
click at [592, 349] on input "a." at bounding box center [592, 344] width 1 height 9
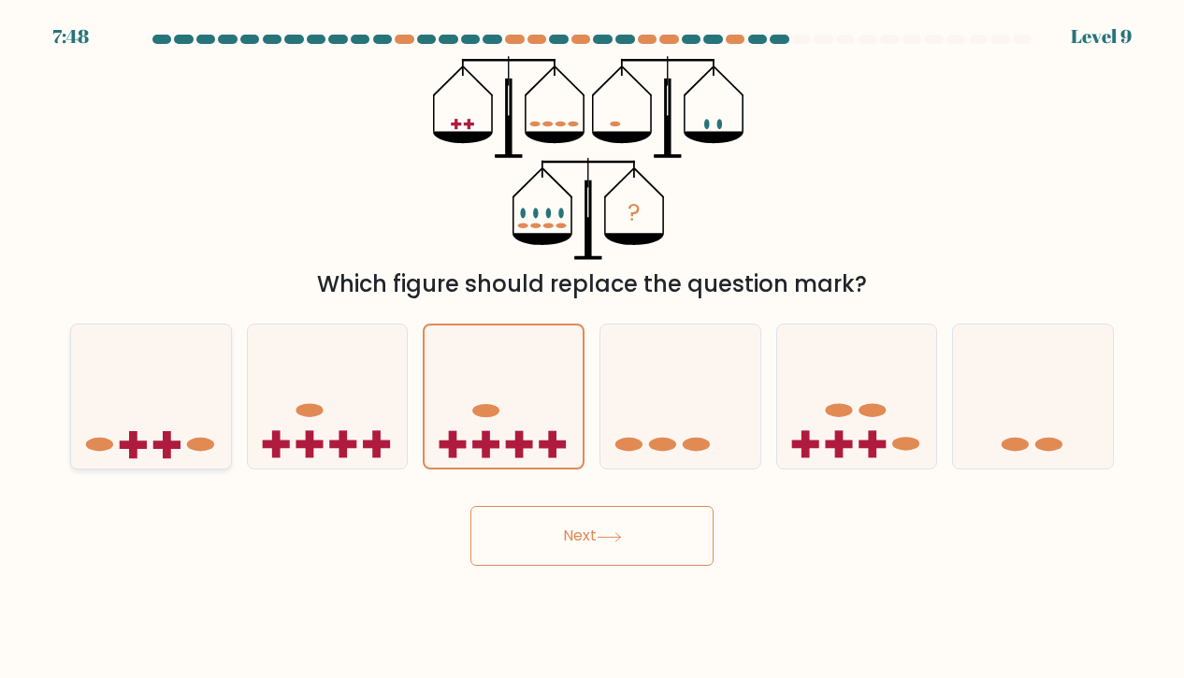
radio input "true"
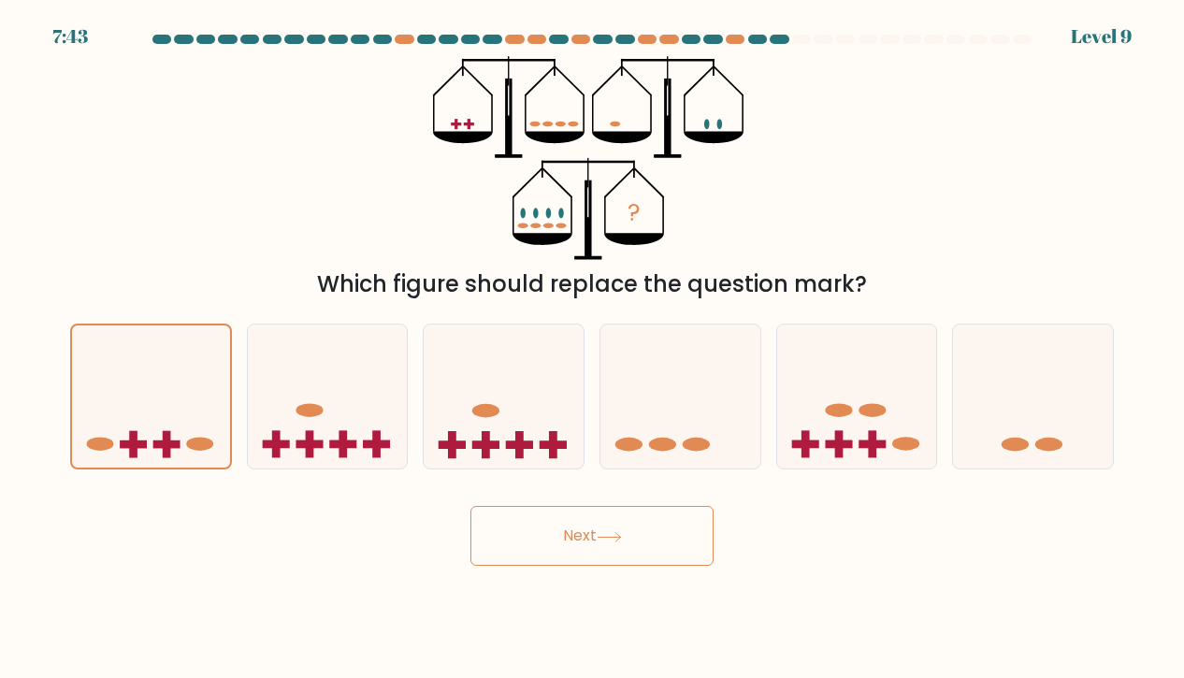
click at [630, 545] on button "Next" at bounding box center [591, 536] width 243 height 60
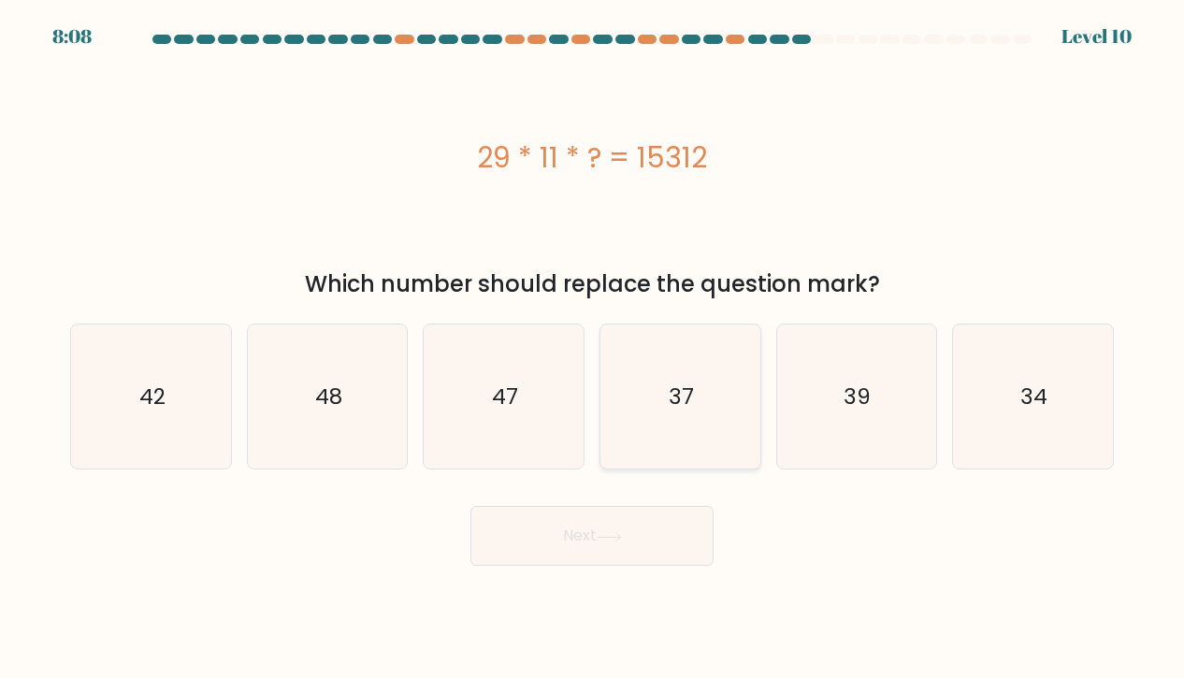
click at [699, 373] on icon "37" at bounding box center [680, 397] width 145 height 145
click at [593, 349] on input "d. 37" at bounding box center [592, 344] width 1 height 9
radio input "true"
click at [586, 524] on button "Next" at bounding box center [591, 536] width 243 height 60
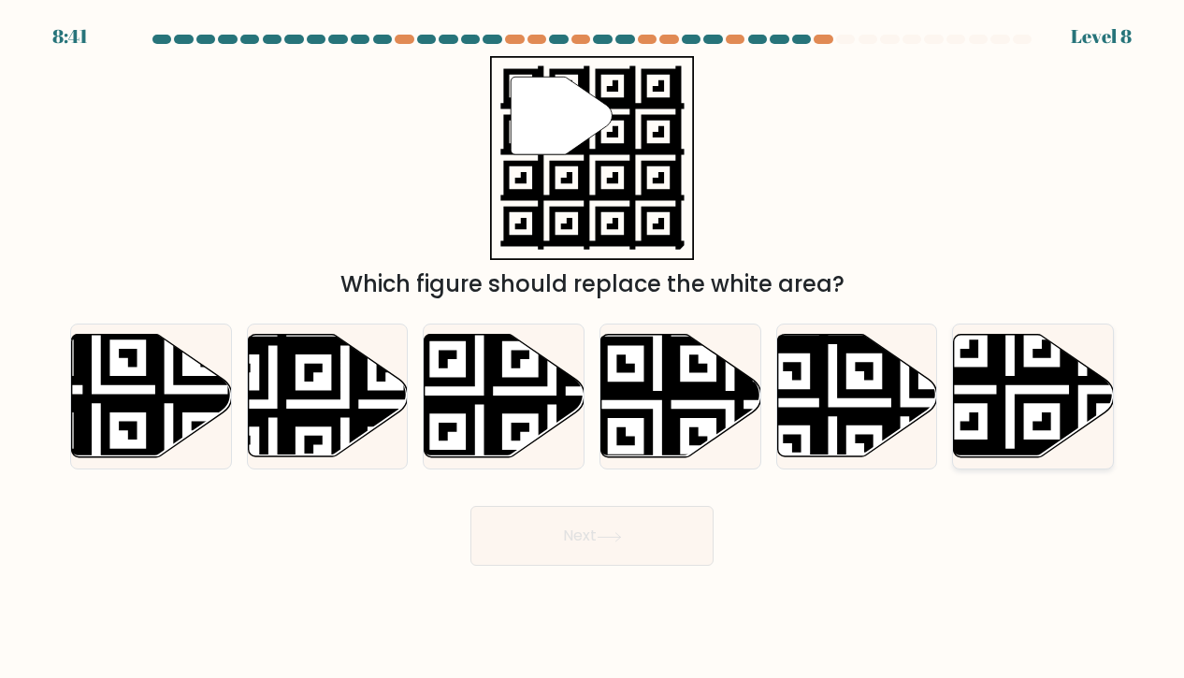
click at [1001, 410] on icon at bounding box center [1083, 462] width 290 height 290
click at [593, 349] on input "f." at bounding box center [592, 344] width 1 height 9
radio input "true"
click at [623, 548] on button "Next" at bounding box center [591, 536] width 243 height 60
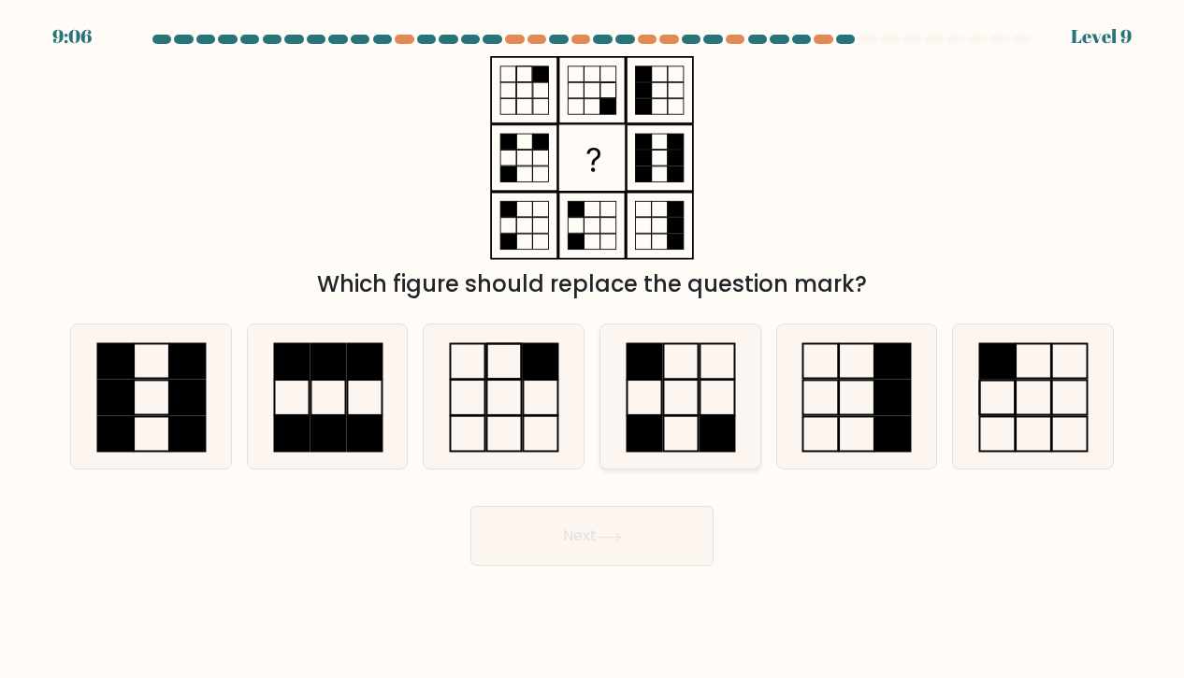
click at [698, 409] on rect at bounding box center [681, 398] width 35 height 36
click at [593, 349] on input "d." at bounding box center [592, 344] width 1 height 9
radio input "true"
click at [631, 529] on button "Next" at bounding box center [591, 536] width 243 height 60
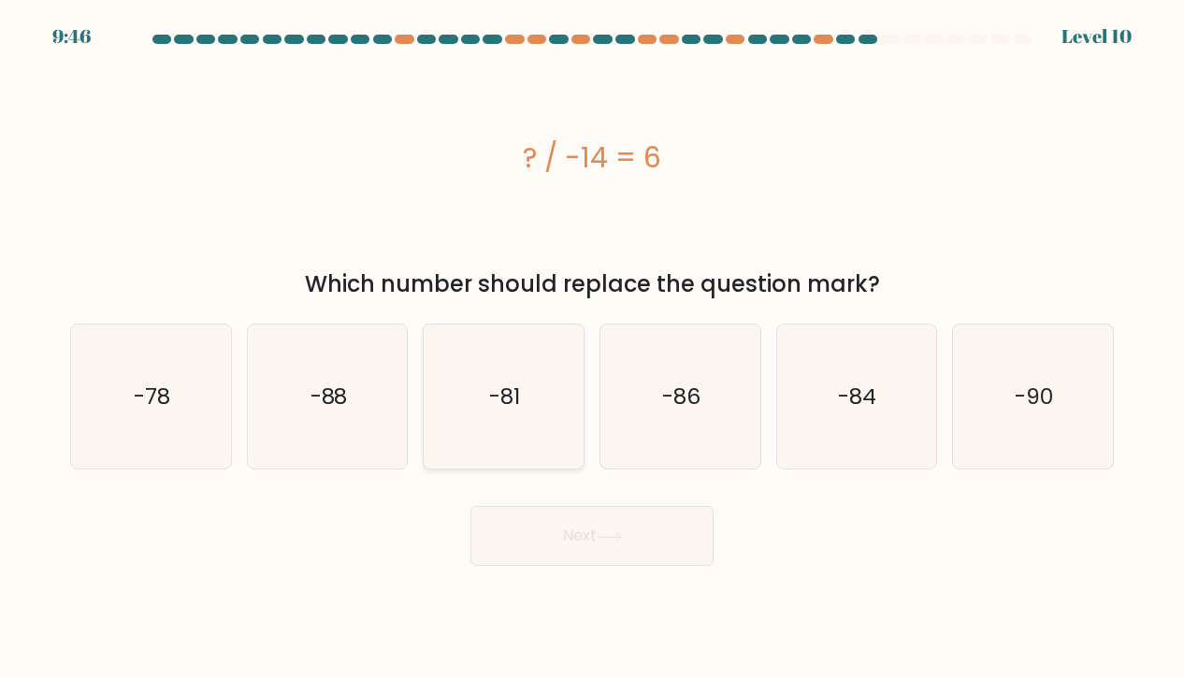
click at [525, 406] on icon "-81" at bounding box center [503, 397] width 145 height 145
click at [592, 349] on input "c. -81" at bounding box center [592, 344] width 1 height 9
radio input "true"
click at [726, 403] on icon "-86" at bounding box center [680, 397] width 145 height 145
click at [593, 349] on input "d. -86" at bounding box center [592, 344] width 1 height 9
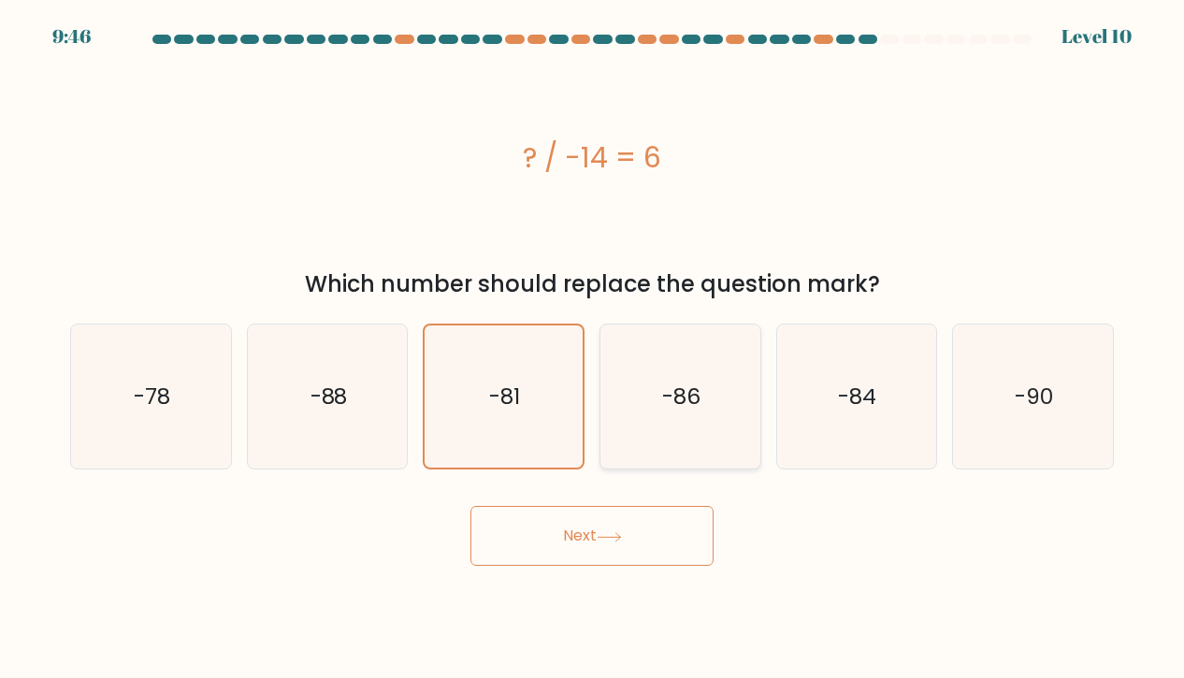
radio input "true"
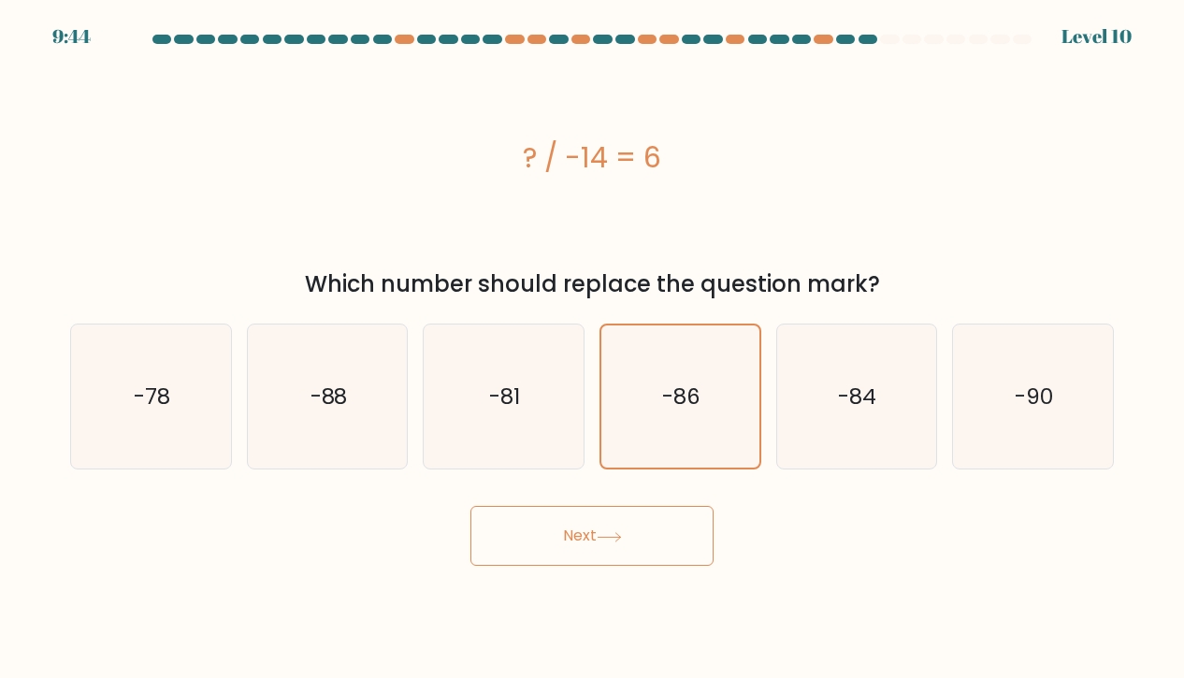
click at [652, 543] on button "Next" at bounding box center [591, 536] width 243 height 60
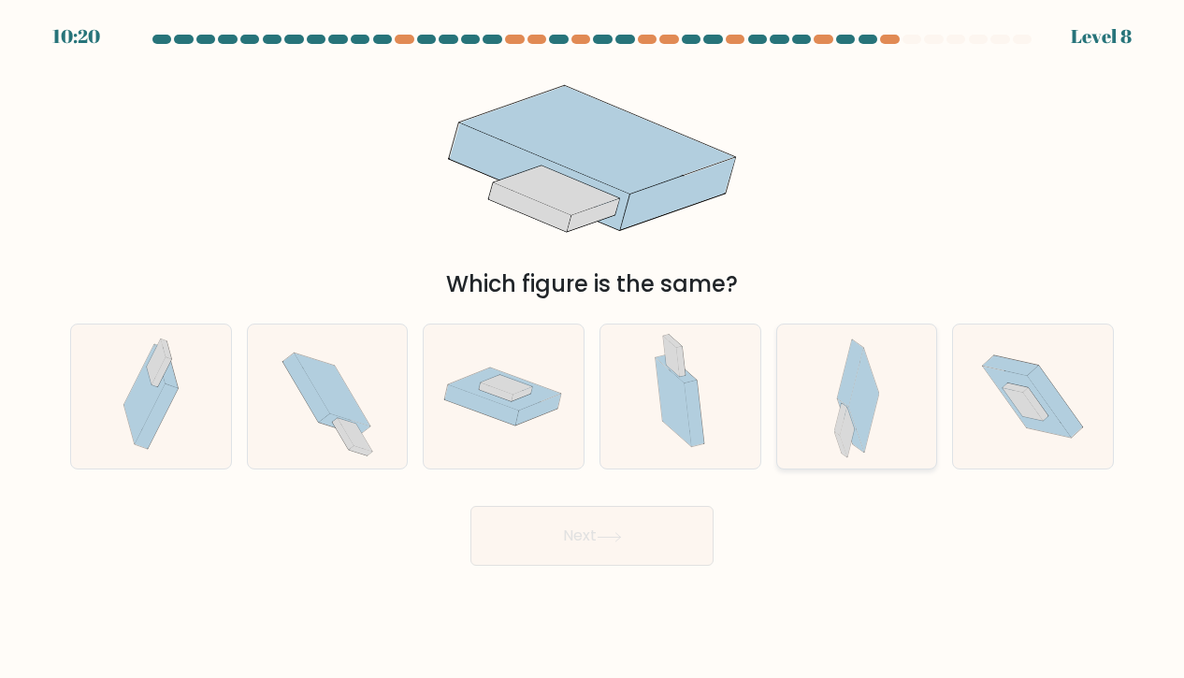
click at [849, 441] on icon at bounding box center [847, 433] width 15 height 51
click at [593, 349] on input "e." at bounding box center [592, 344] width 1 height 9
radio input "true"
click at [623, 543] on button "Next" at bounding box center [591, 536] width 243 height 60
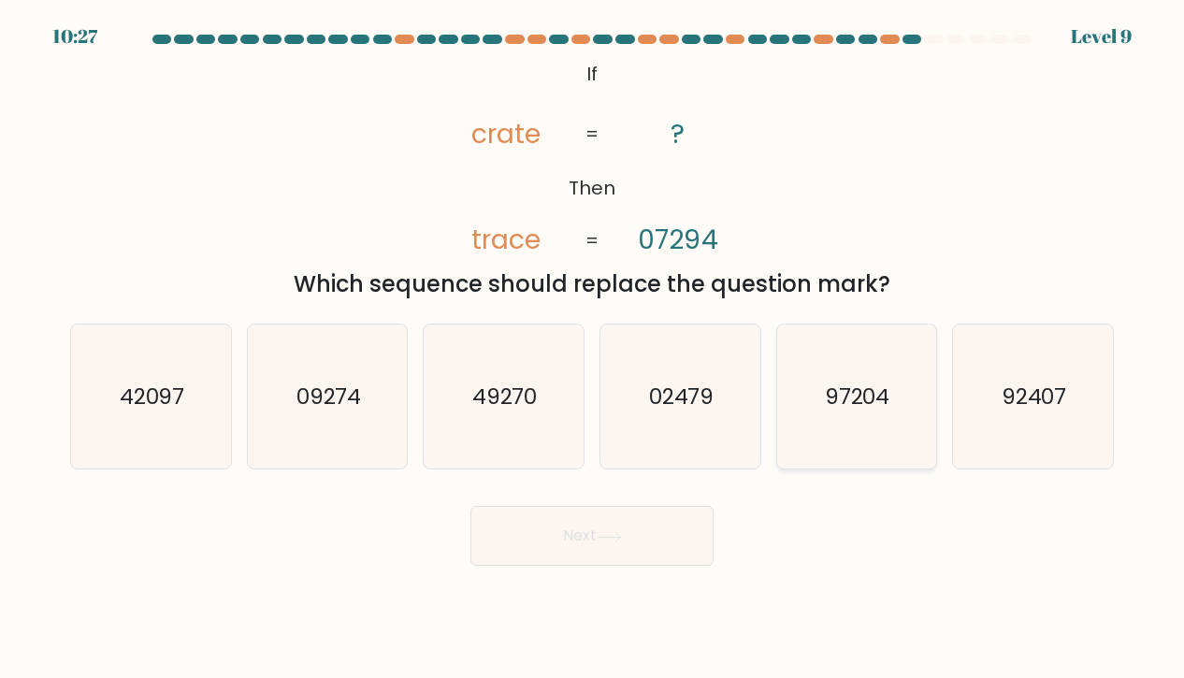
click at [859, 375] on icon "97204" at bounding box center [856, 397] width 145 height 145
click at [593, 349] on input "e. 97204" at bounding box center [592, 344] width 1 height 9
radio input "true"
click at [532, 560] on button "Next" at bounding box center [591, 536] width 243 height 60
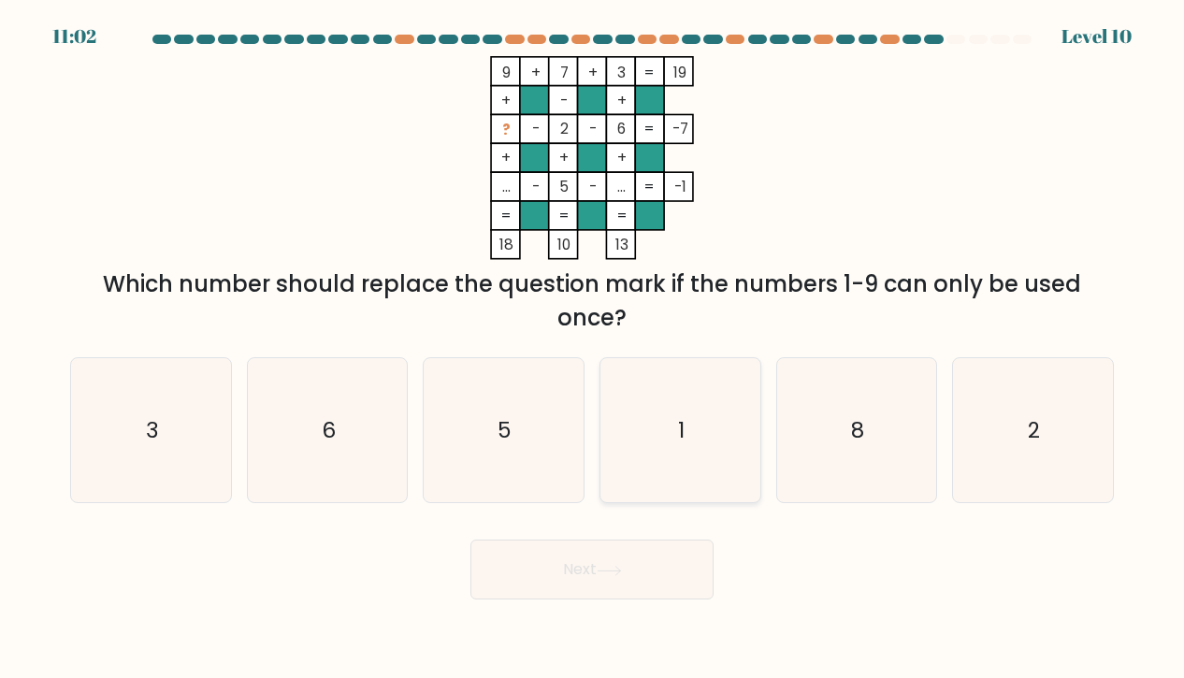
click at [686, 413] on icon "1" at bounding box center [680, 430] width 145 height 145
click at [593, 349] on input "d. 1" at bounding box center [592, 344] width 1 height 9
radio input "true"
click at [615, 577] on button "Next" at bounding box center [591, 570] width 243 height 60
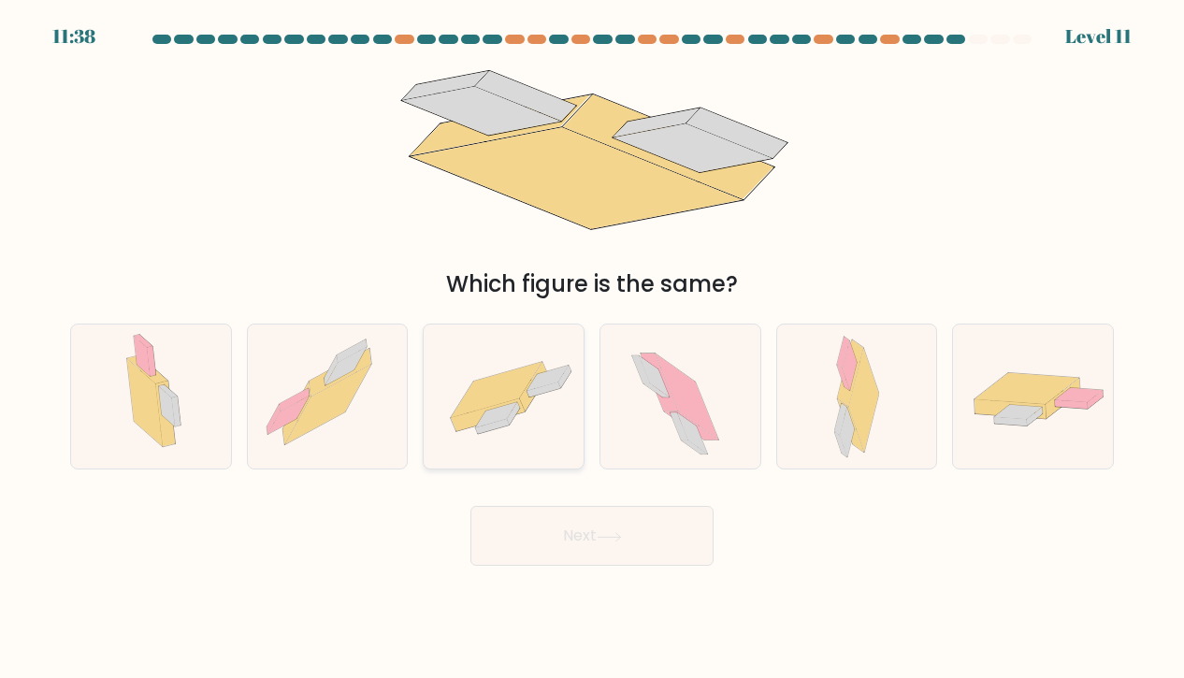
click at [473, 407] on icon at bounding box center [496, 389] width 91 height 55
click at [592, 349] on input "c." at bounding box center [592, 344] width 1 height 9
radio input "true"
click at [634, 549] on button "Next" at bounding box center [591, 536] width 243 height 60
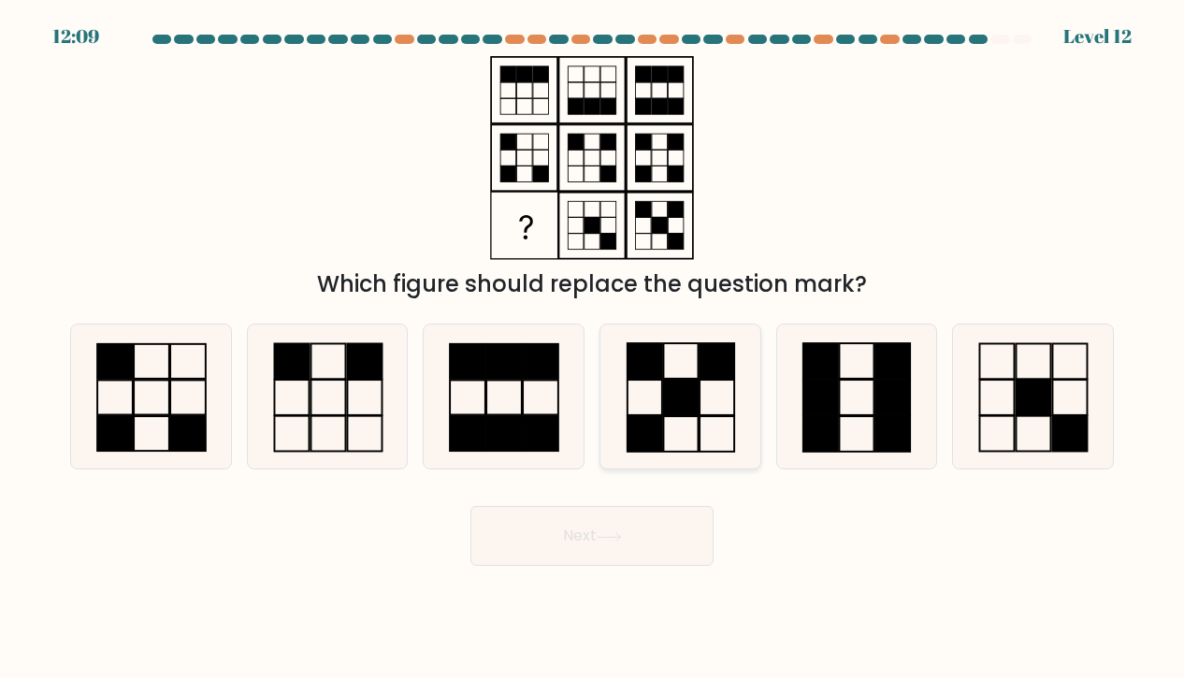
click at [674, 414] on rect at bounding box center [681, 398] width 35 height 36
click at [593, 349] on input "d." at bounding box center [592, 344] width 1 height 9
radio input "true"
click at [592, 536] on button "Next" at bounding box center [591, 536] width 243 height 60
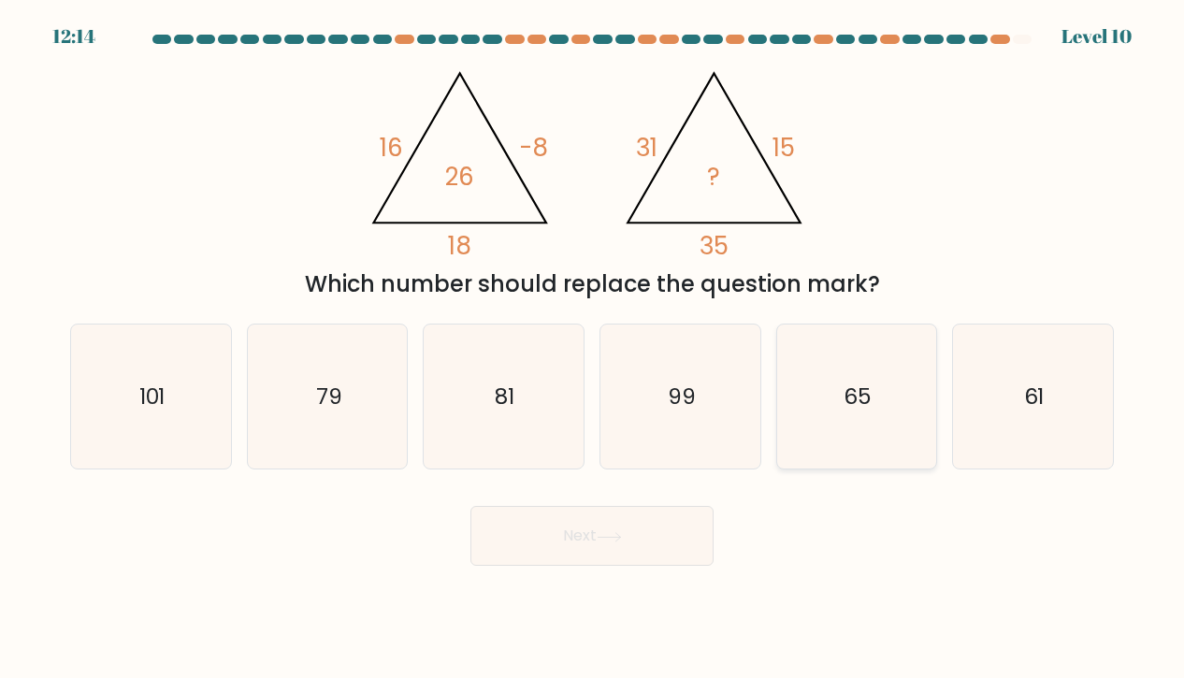
click at [856, 424] on icon "65" at bounding box center [856, 397] width 145 height 145
click at [593, 349] on input "e. 65" at bounding box center [592, 344] width 1 height 9
radio input "true"
click at [573, 534] on button "Next" at bounding box center [591, 536] width 243 height 60
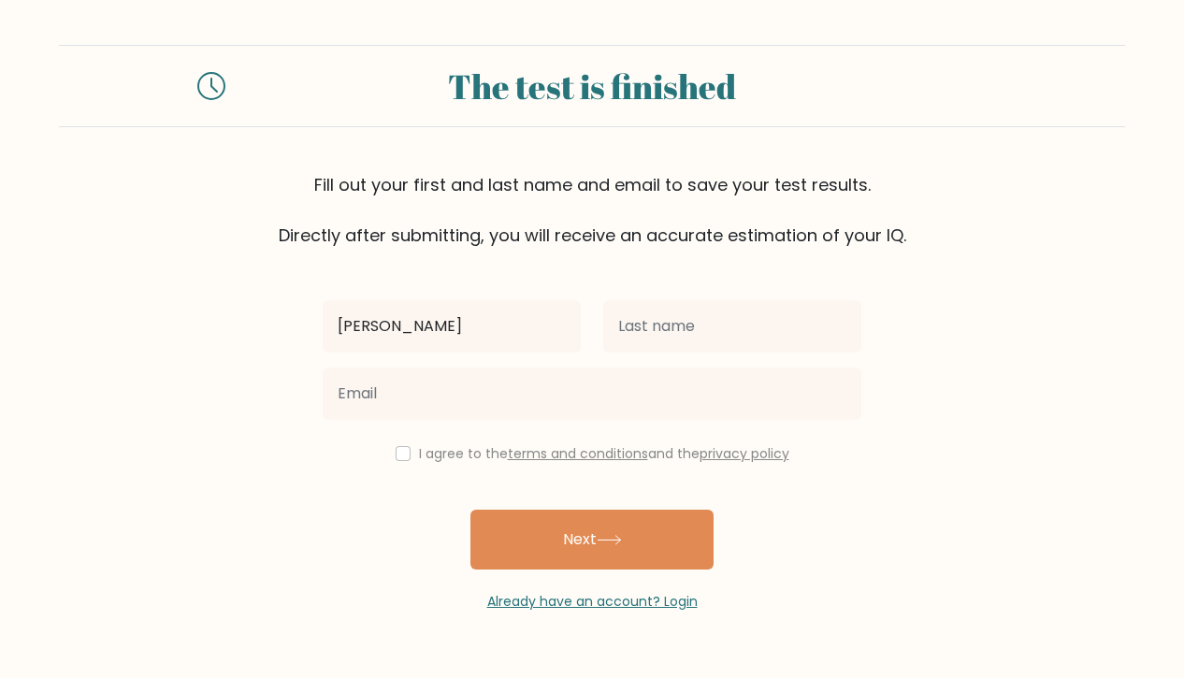
type input "Palma palma"
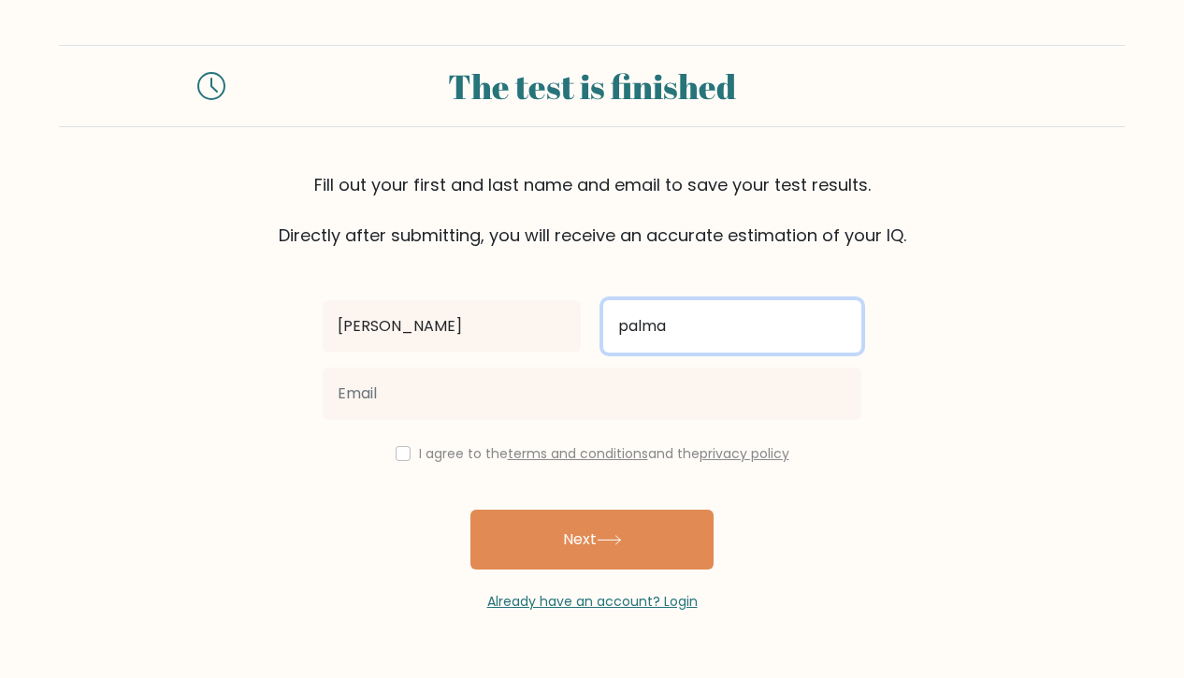
type input "palma"
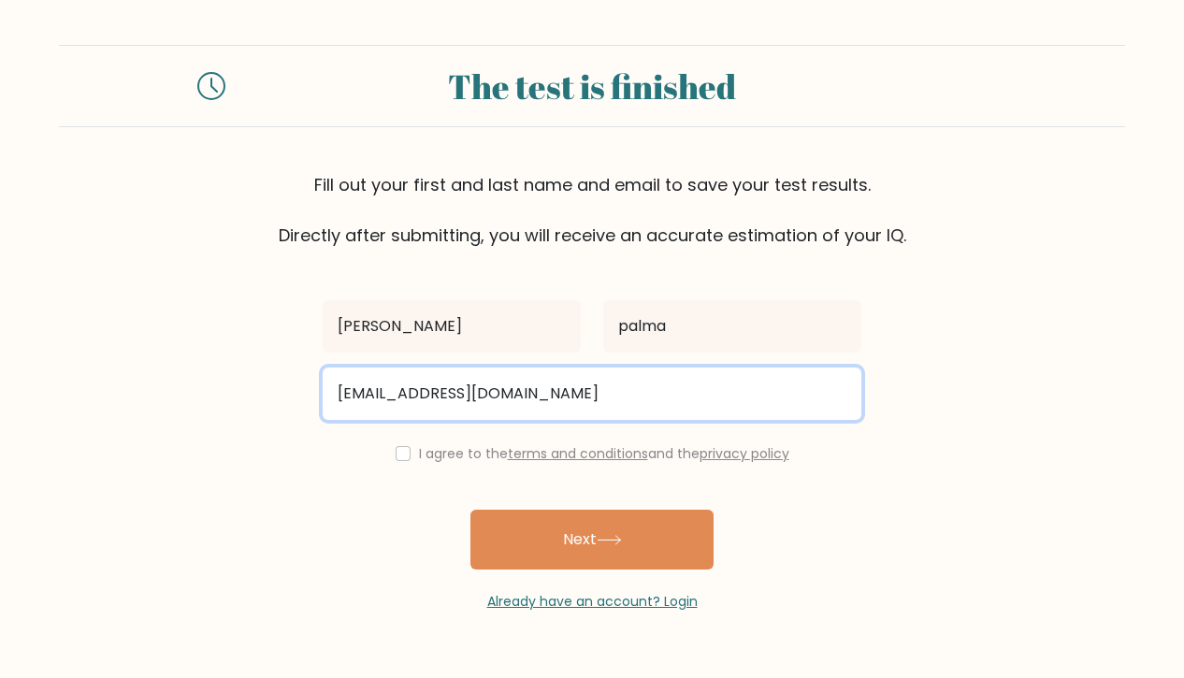
type input "kosorpalmina@gmail.com"
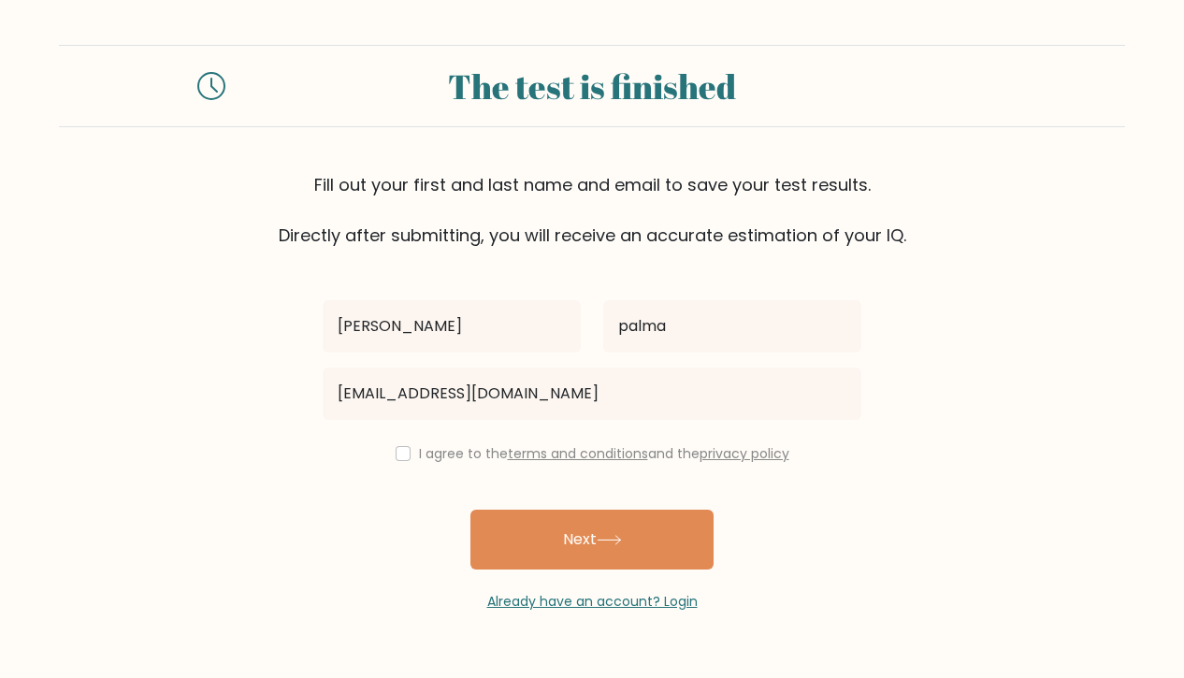
click at [396, 455] on input "checkbox" at bounding box center [403, 453] width 15 height 15
checkbox input "true"
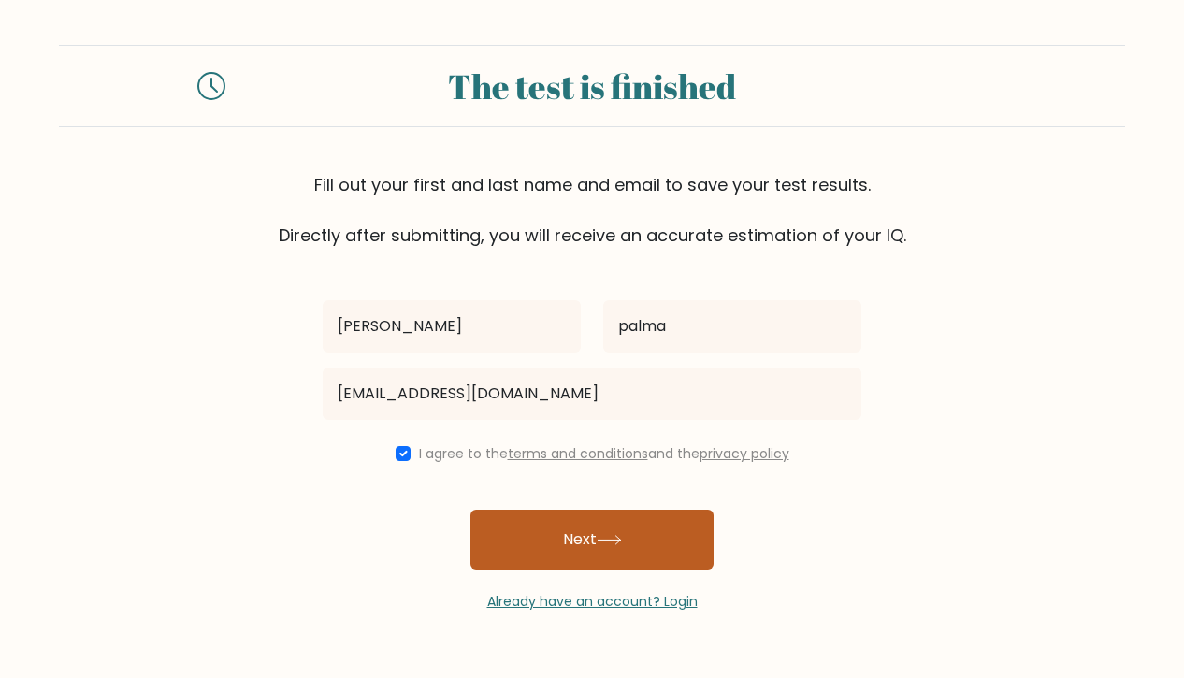
click at [574, 539] on button "Next" at bounding box center [591, 540] width 243 height 60
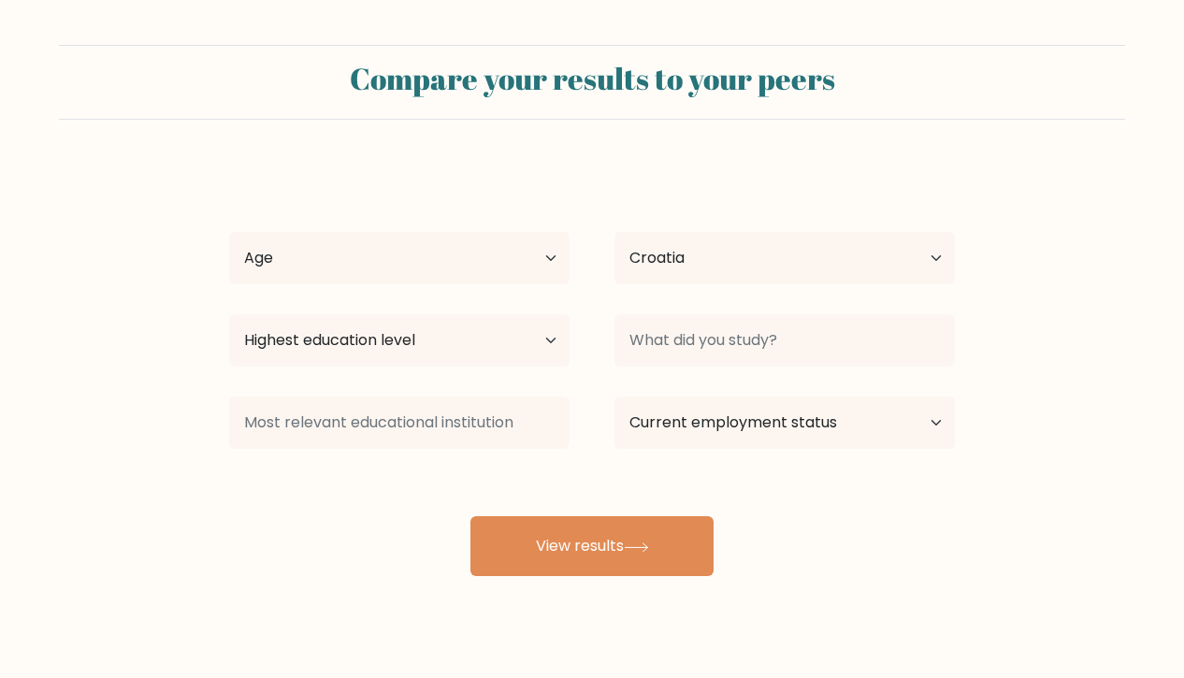
select select "HR"
select select "25_34"
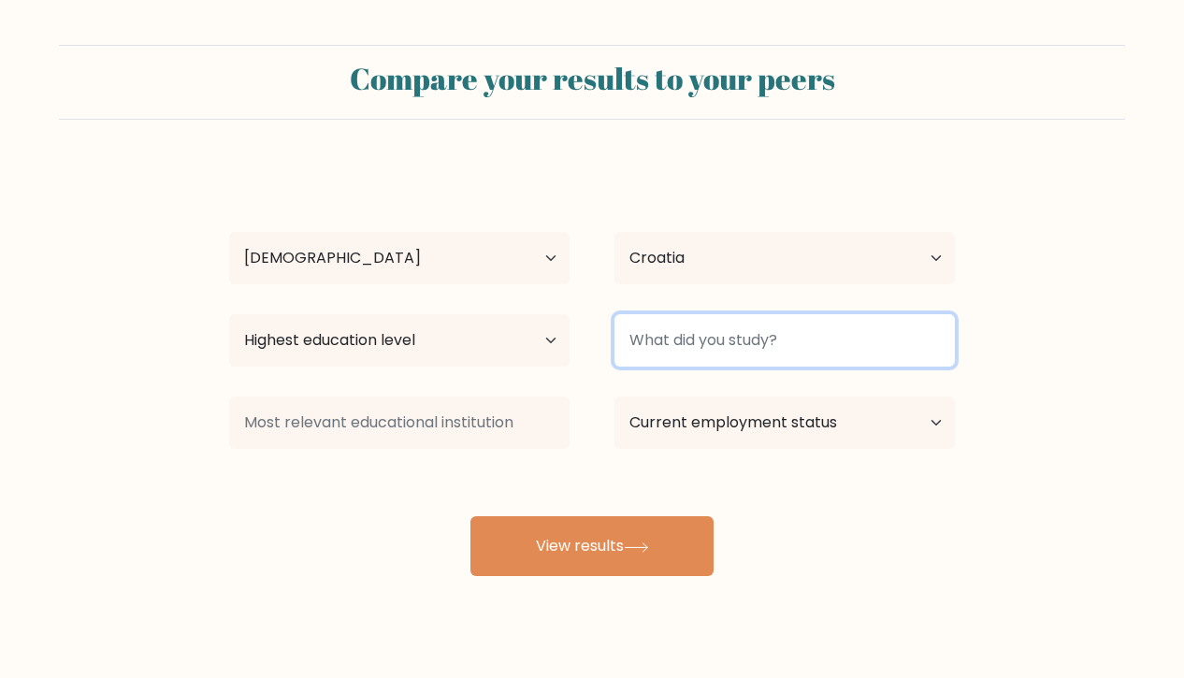
click at [745, 351] on input at bounding box center [785, 340] width 340 height 52
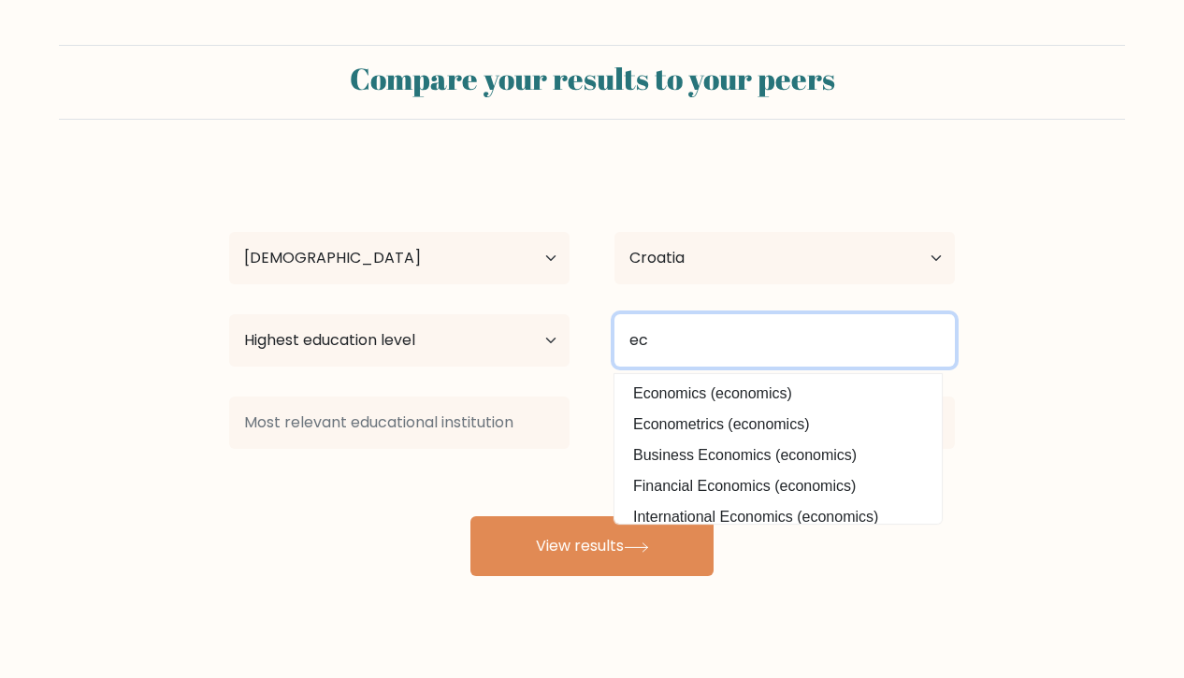
type input "e"
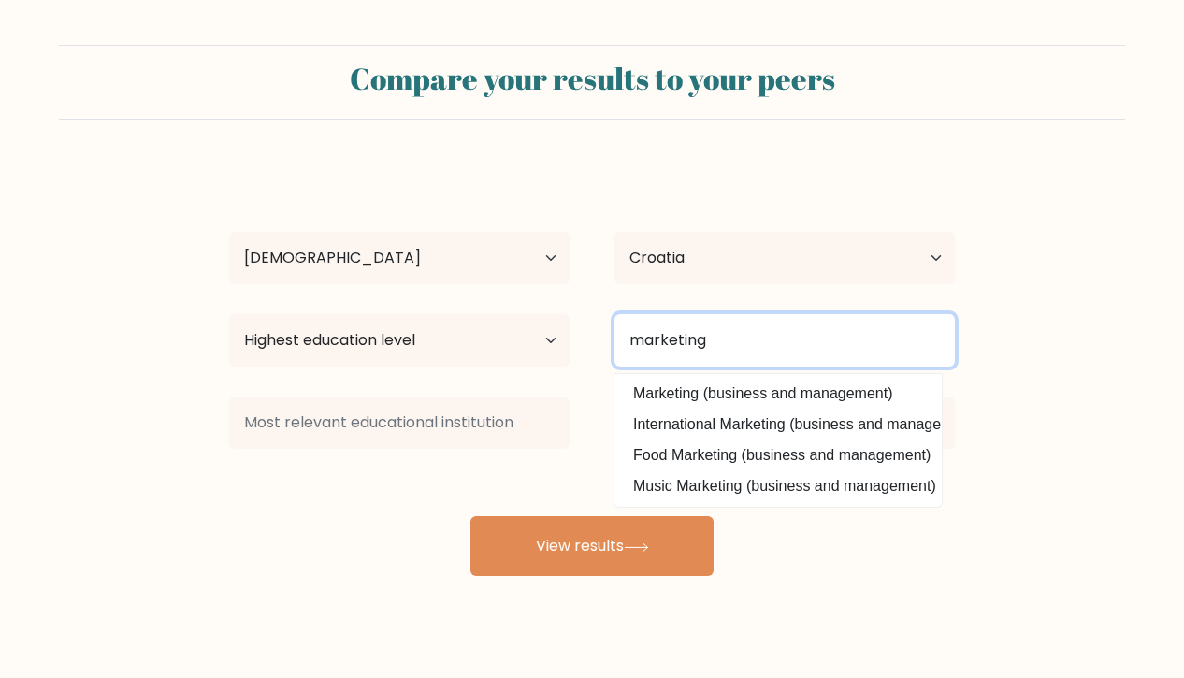
type input "marketing"
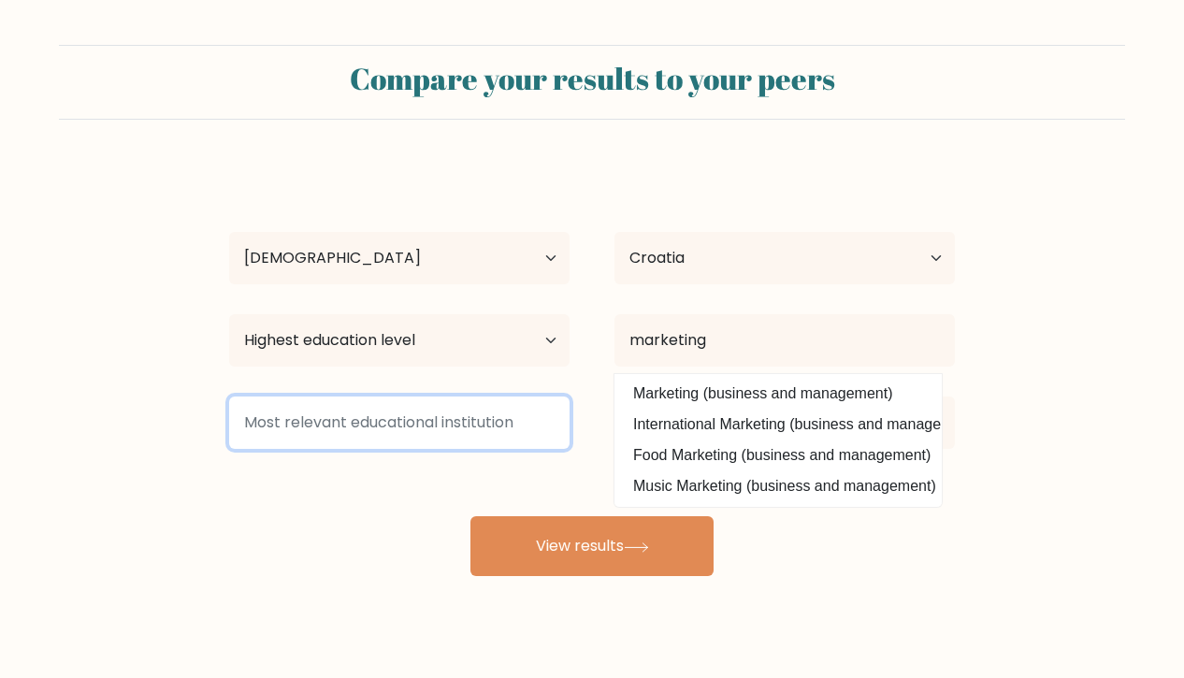
click at [433, 427] on input at bounding box center [399, 423] width 340 height 52
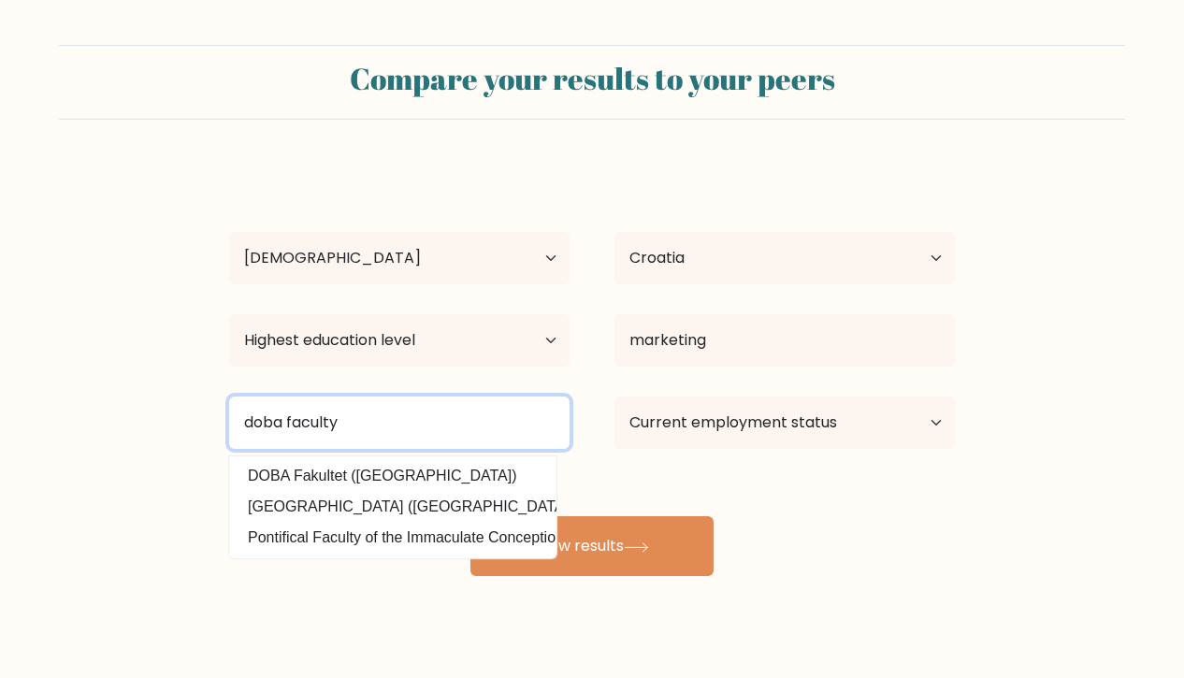
type input "doba faculty"
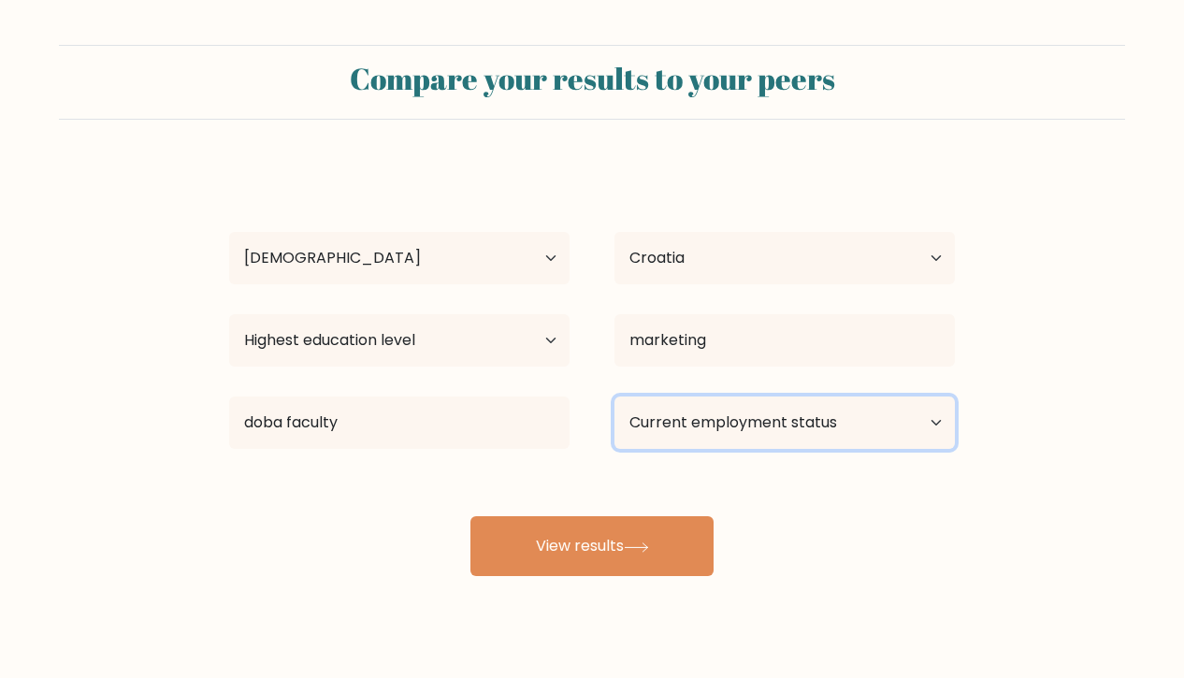
select select "employed"
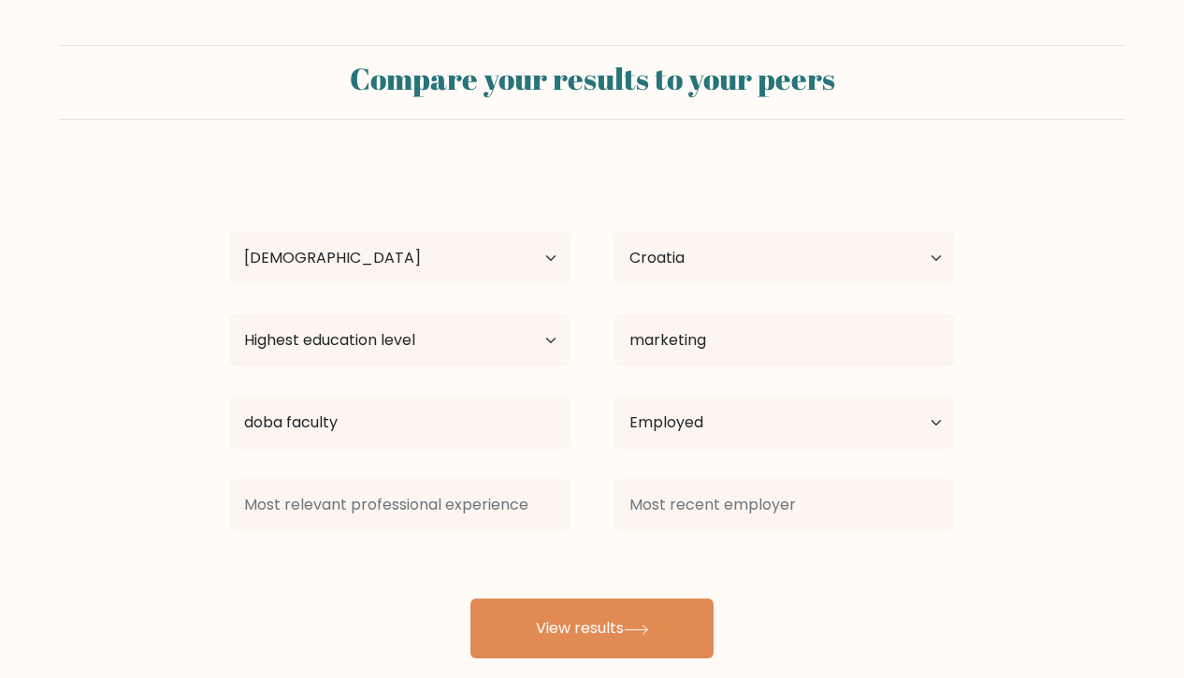
click at [670, 573] on div "Palma palma palma Age Under 18 years old 18-24 years old 25-34 years old 35-44 …" at bounding box center [592, 412] width 748 height 494
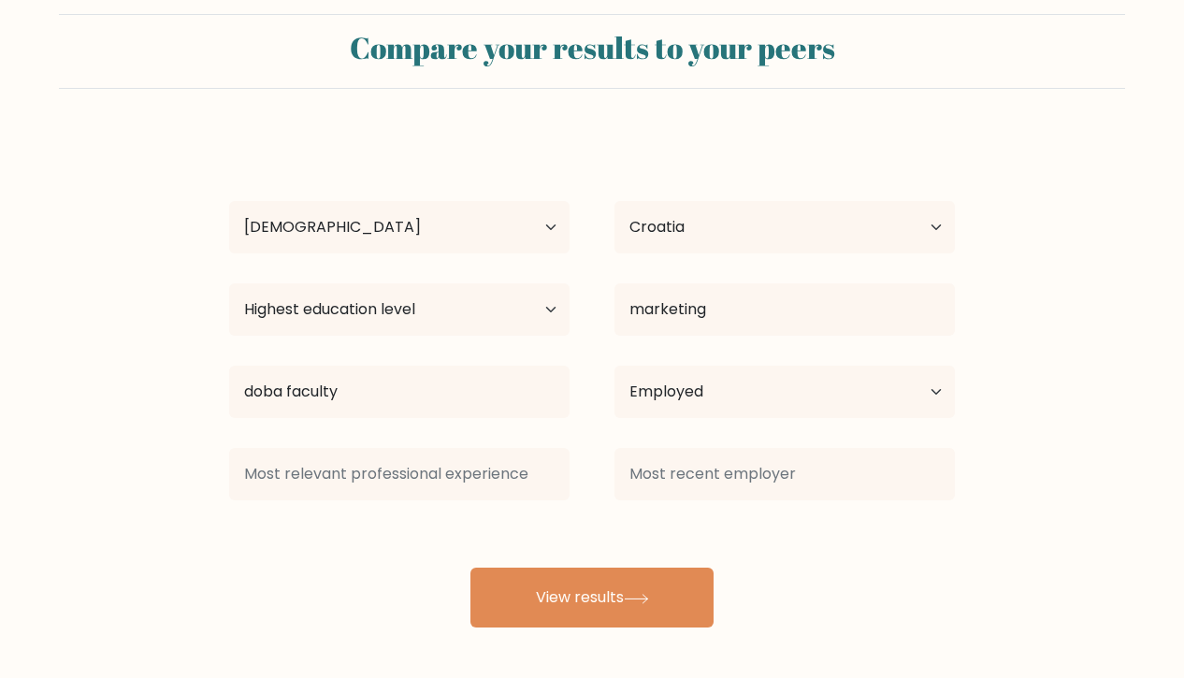
scroll to position [31, 0]
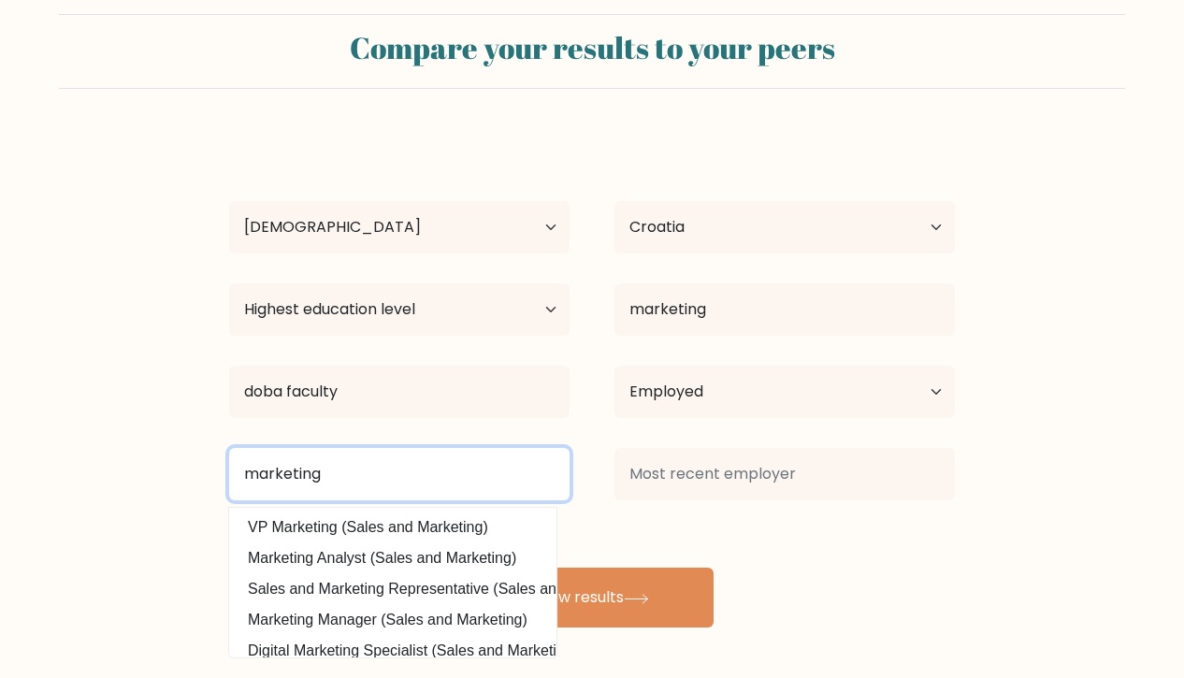
type input "marketing"
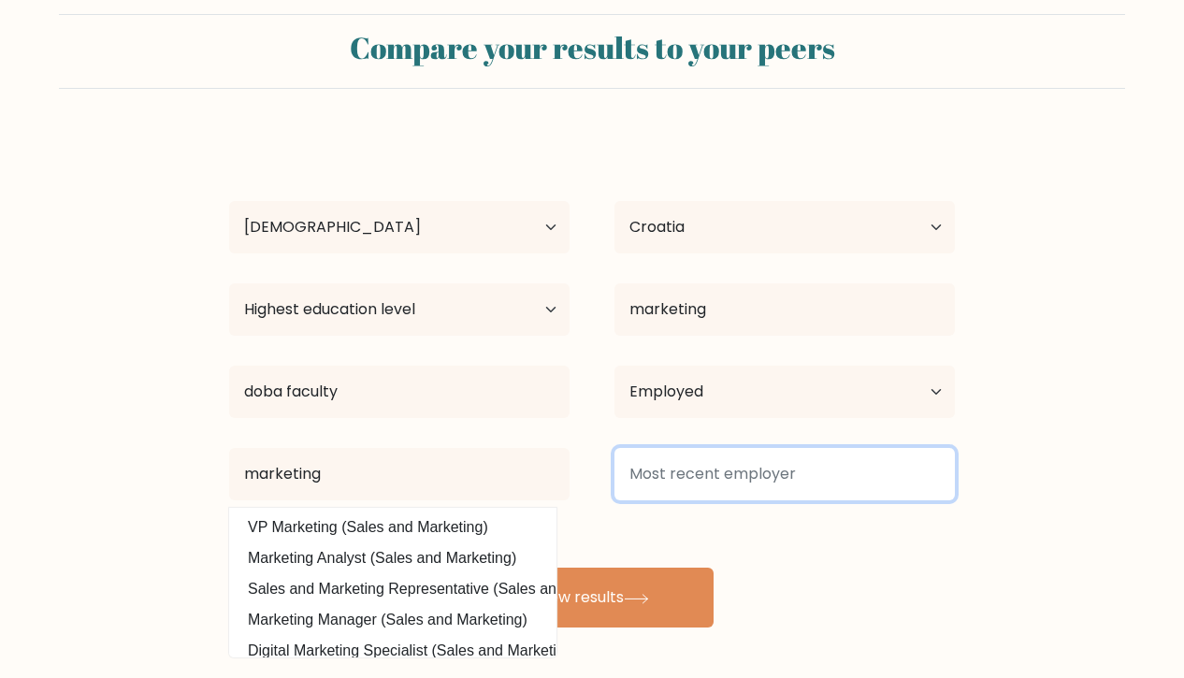
click at [788, 453] on input at bounding box center [785, 474] width 340 height 52
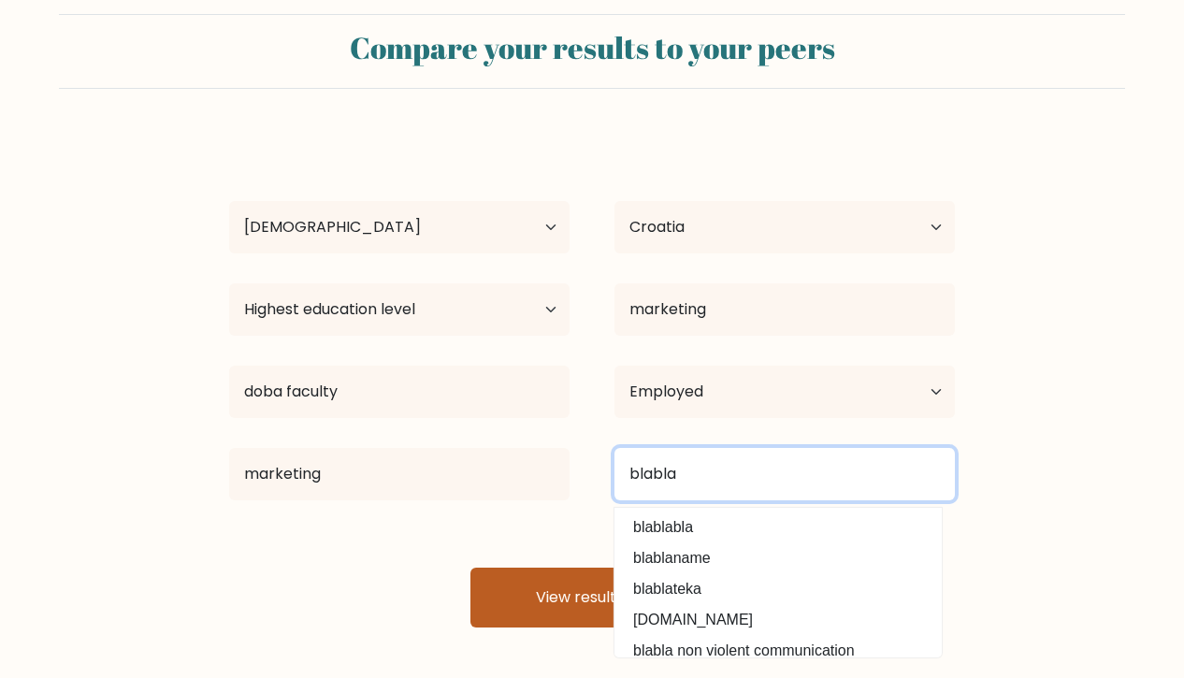
type input "blabla"
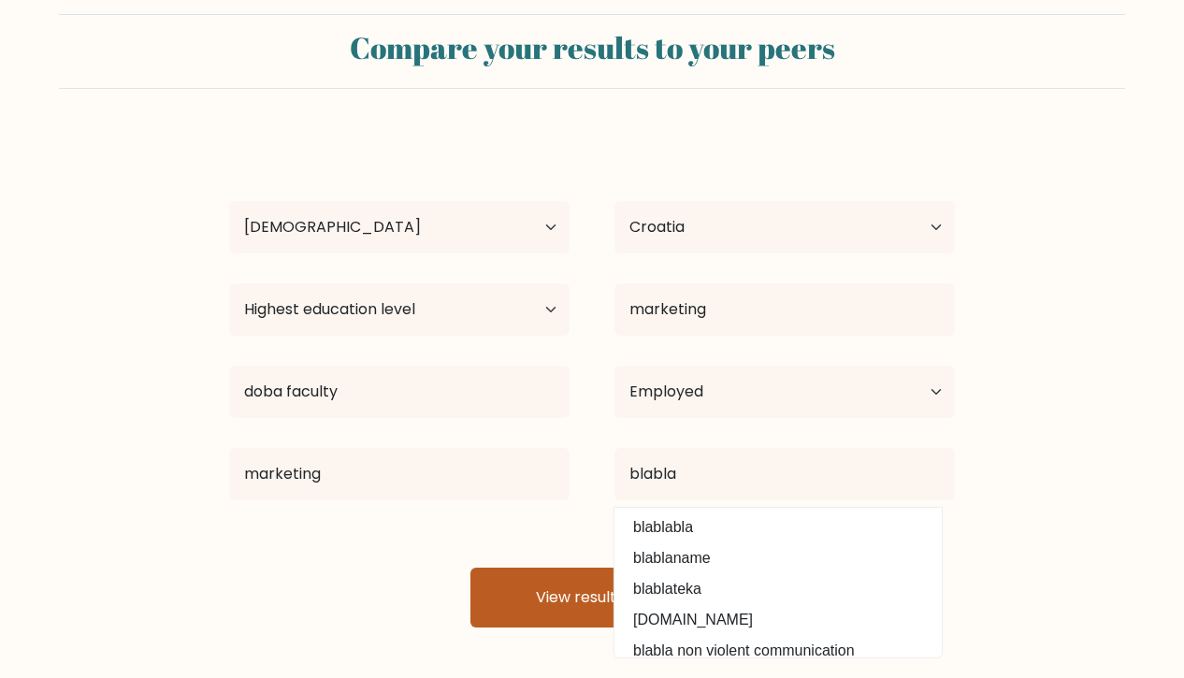
click at [687, 598] on button "View results" at bounding box center [591, 598] width 243 height 60
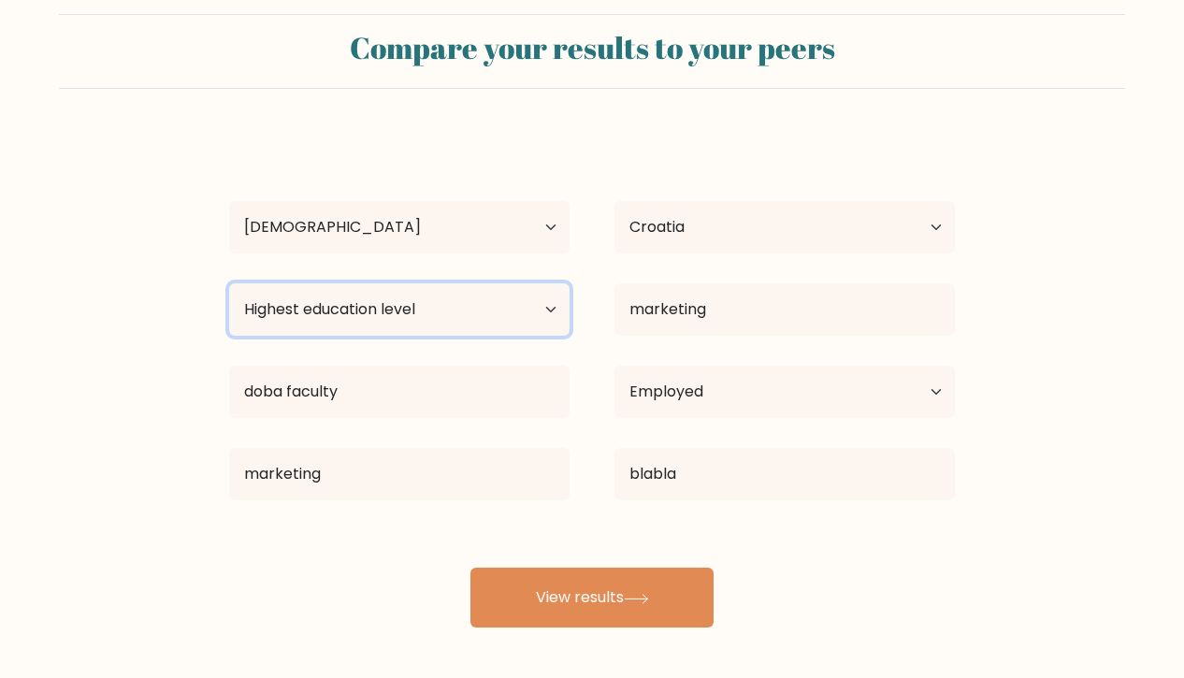
select select "masters_degree"
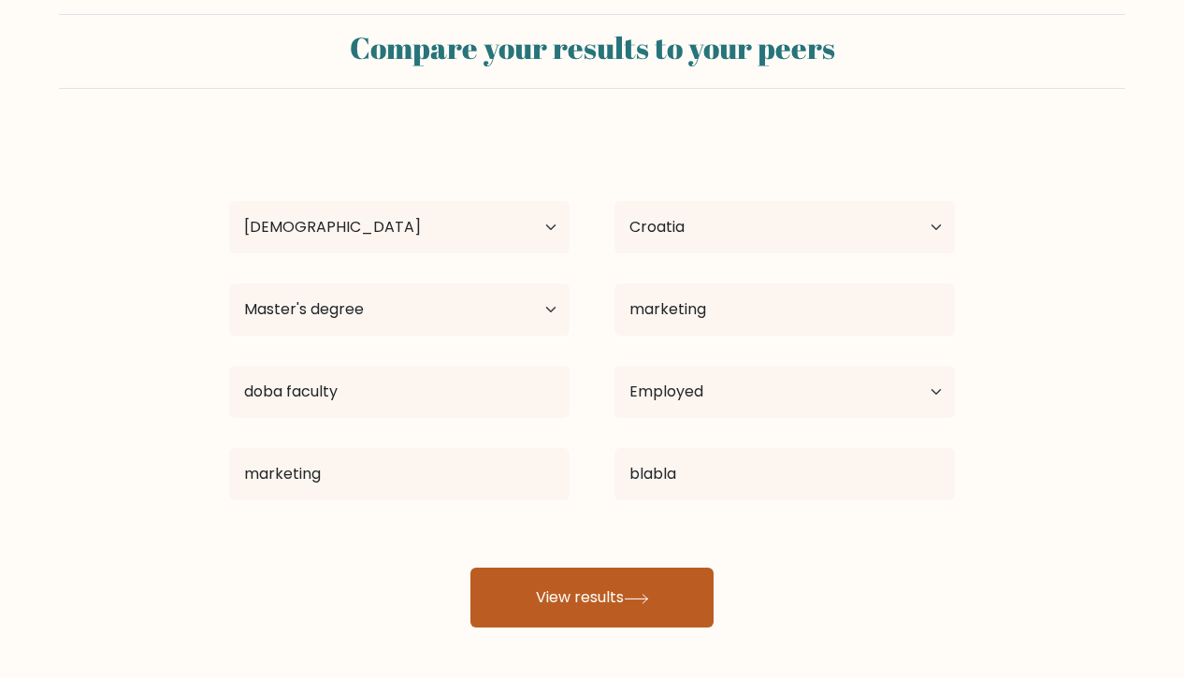
click at [582, 594] on button "View results" at bounding box center [591, 598] width 243 height 60
